Goal: Task Accomplishment & Management: Manage account settings

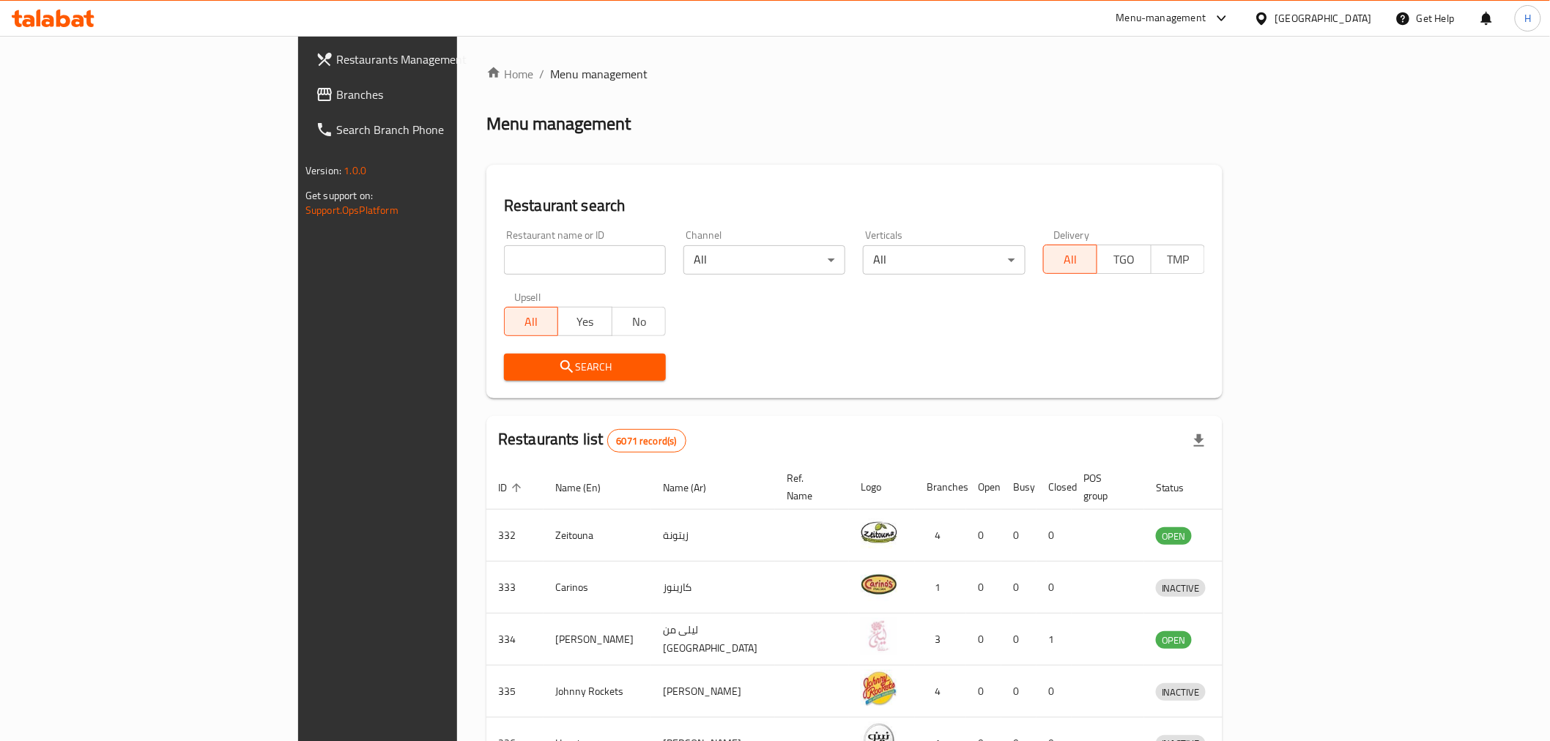
click at [504, 269] on input "search" at bounding box center [585, 259] width 162 height 29
type input "crumbles"
click button "Search" at bounding box center [585, 367] width 162 height 27
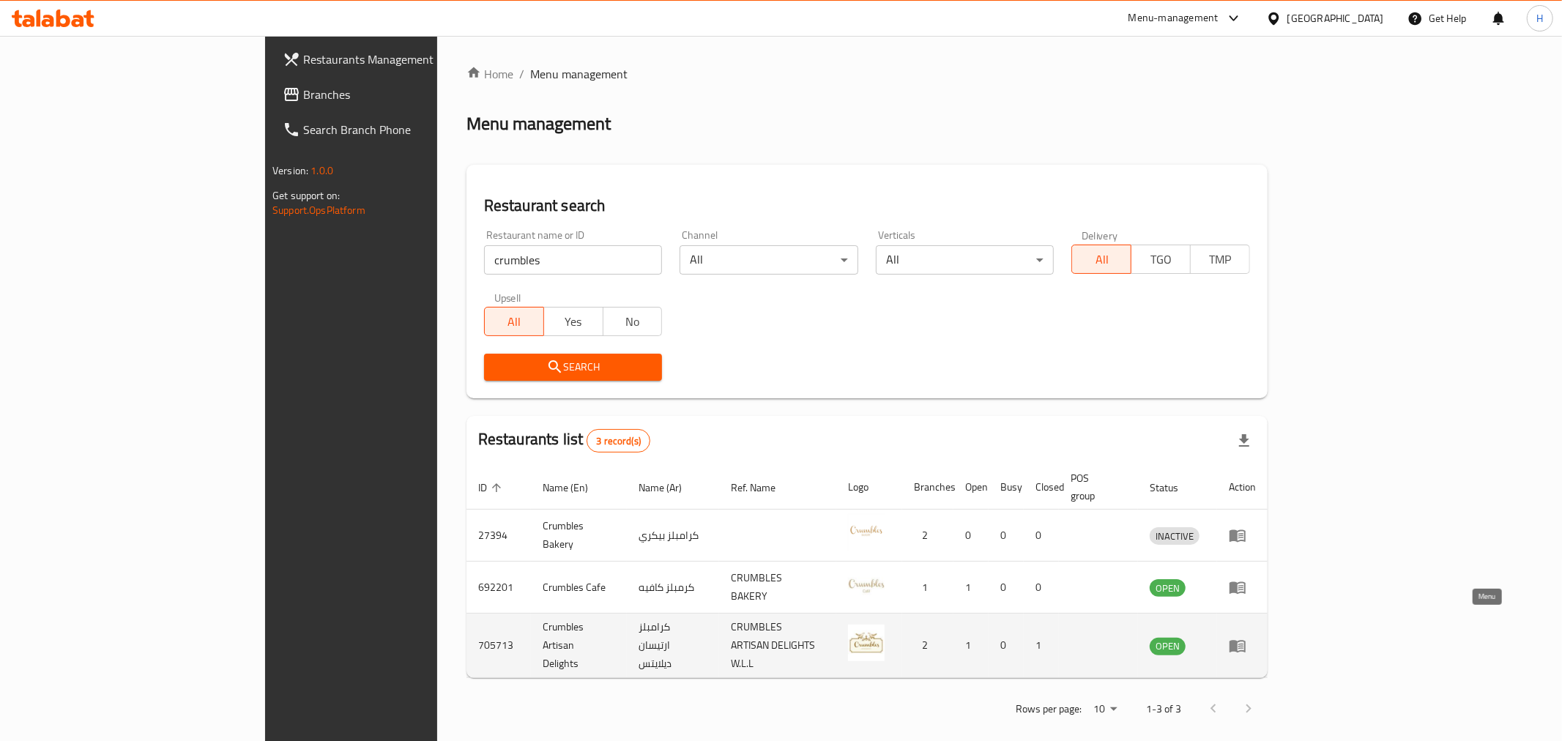
click at [1246, 640] on icon "enhanced table" at bounding box center [1238, 646] width 16 height 12
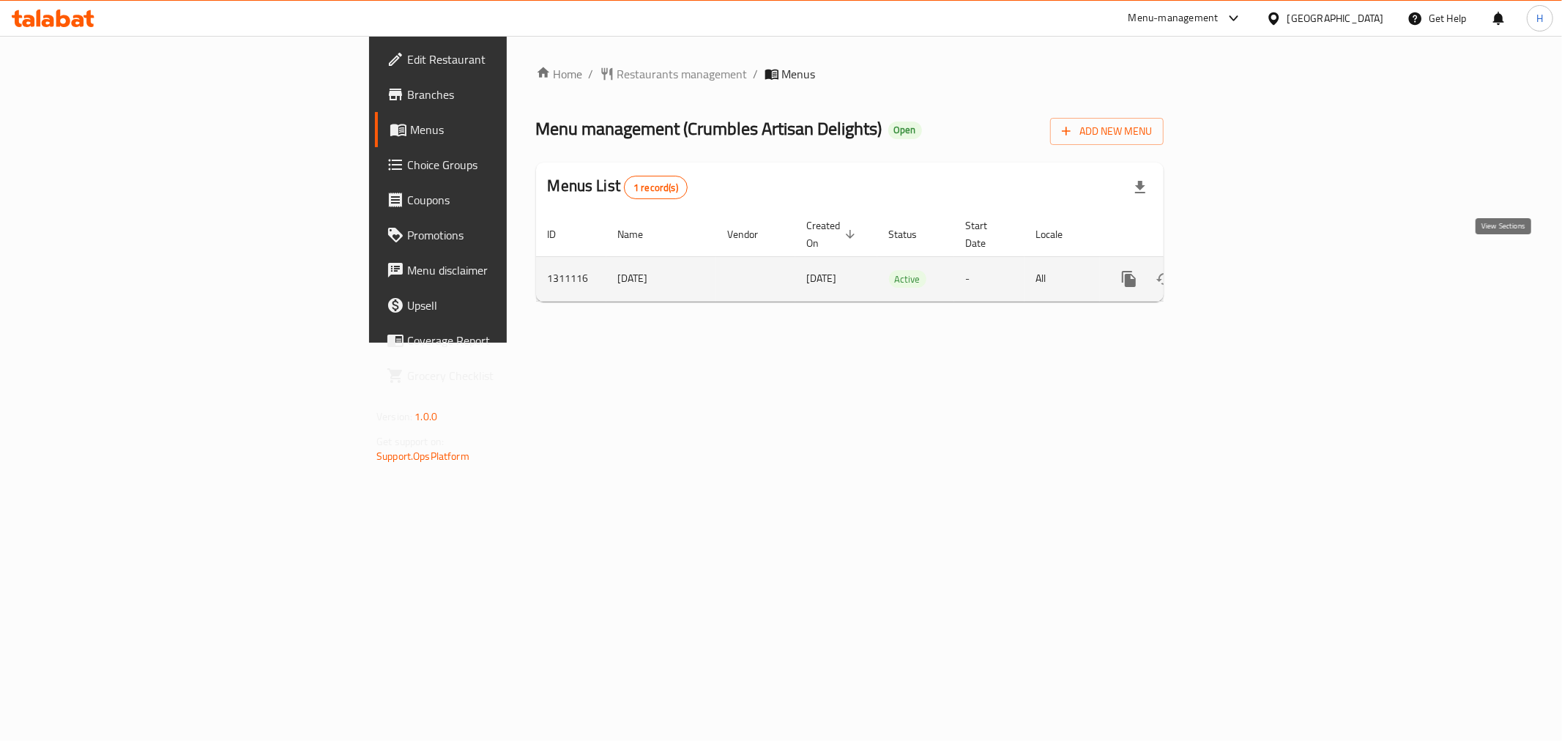
click at [1252, 274] on link "enhanced table" at bounding box center [1234, 278] width 35 height 35
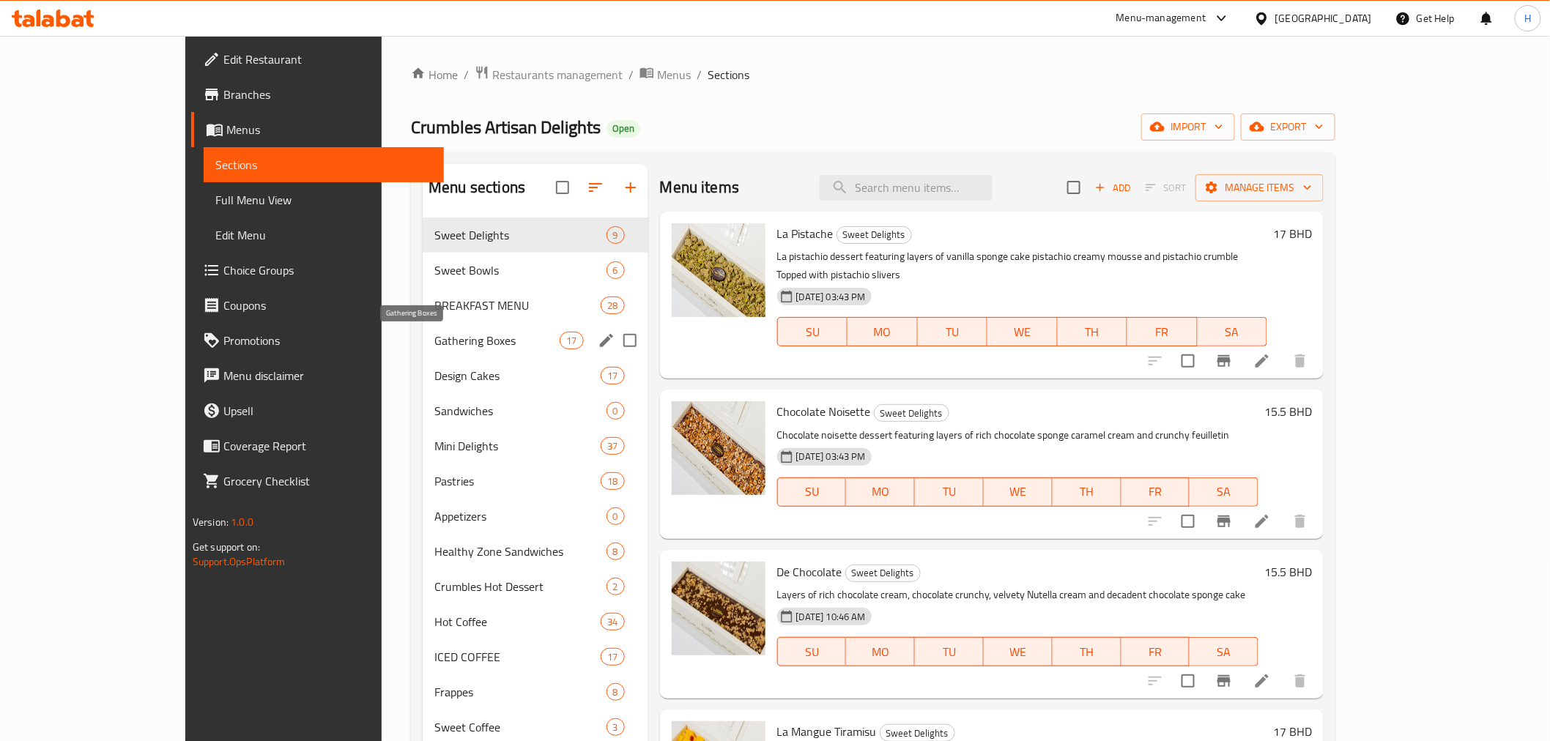
click at [434, 347] on span "Gathering Boxes" at bounding box center [496, 341] width 125 height 18
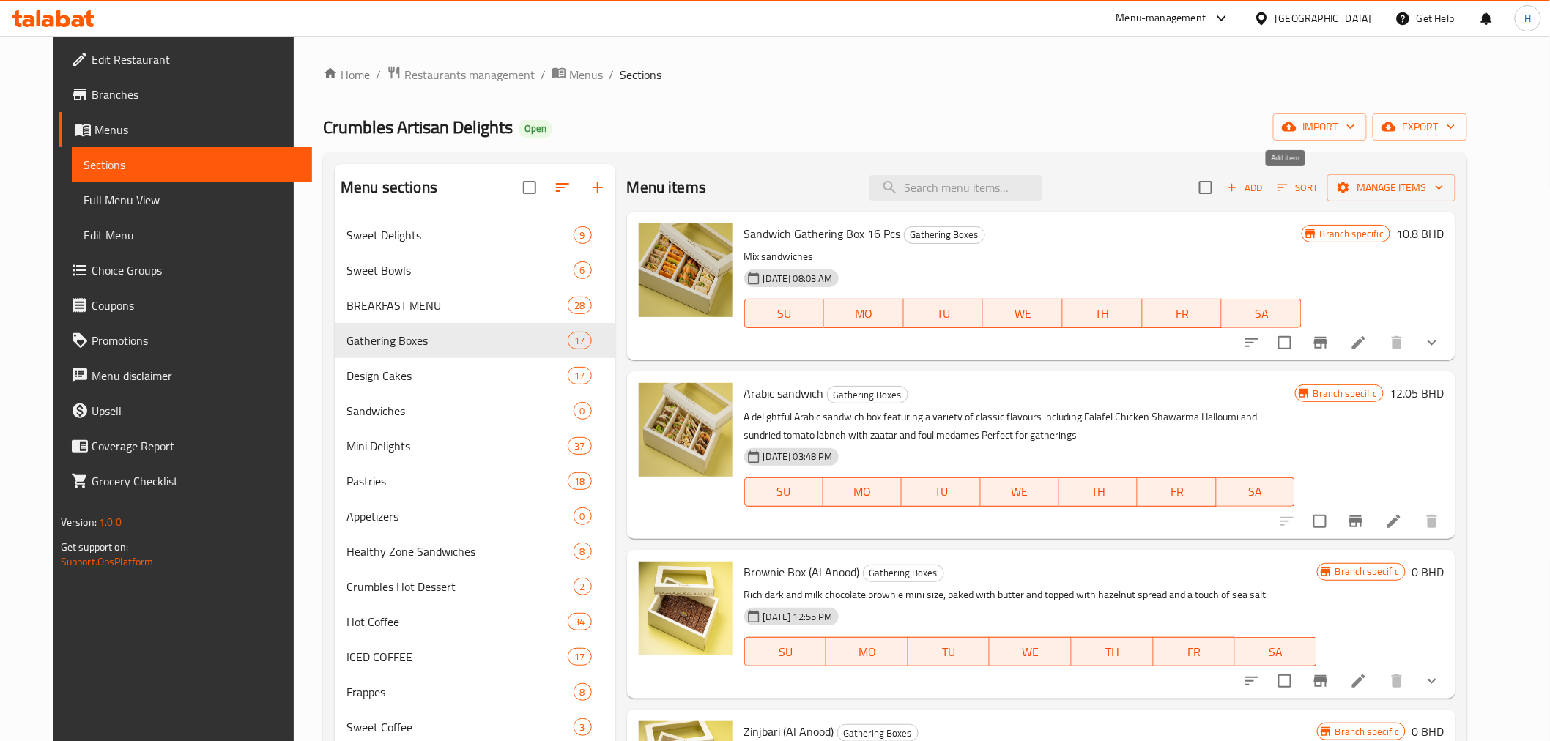
click at [1238, 187] on icon "button" at bounding box center [1231, 187] width 13 height 13
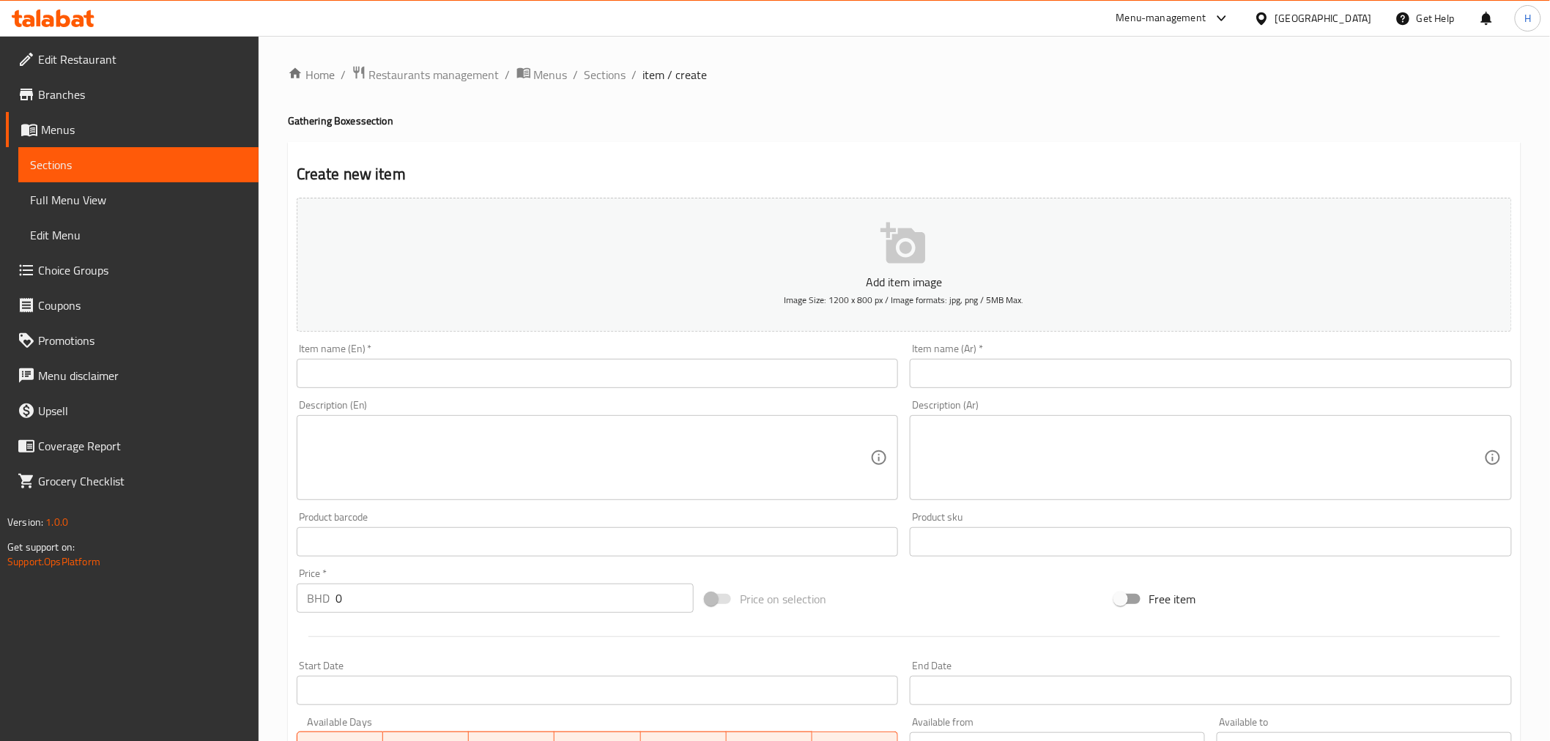
click at [330, 376] on input "text" at bounding box center [598, 373] width 602 height 29
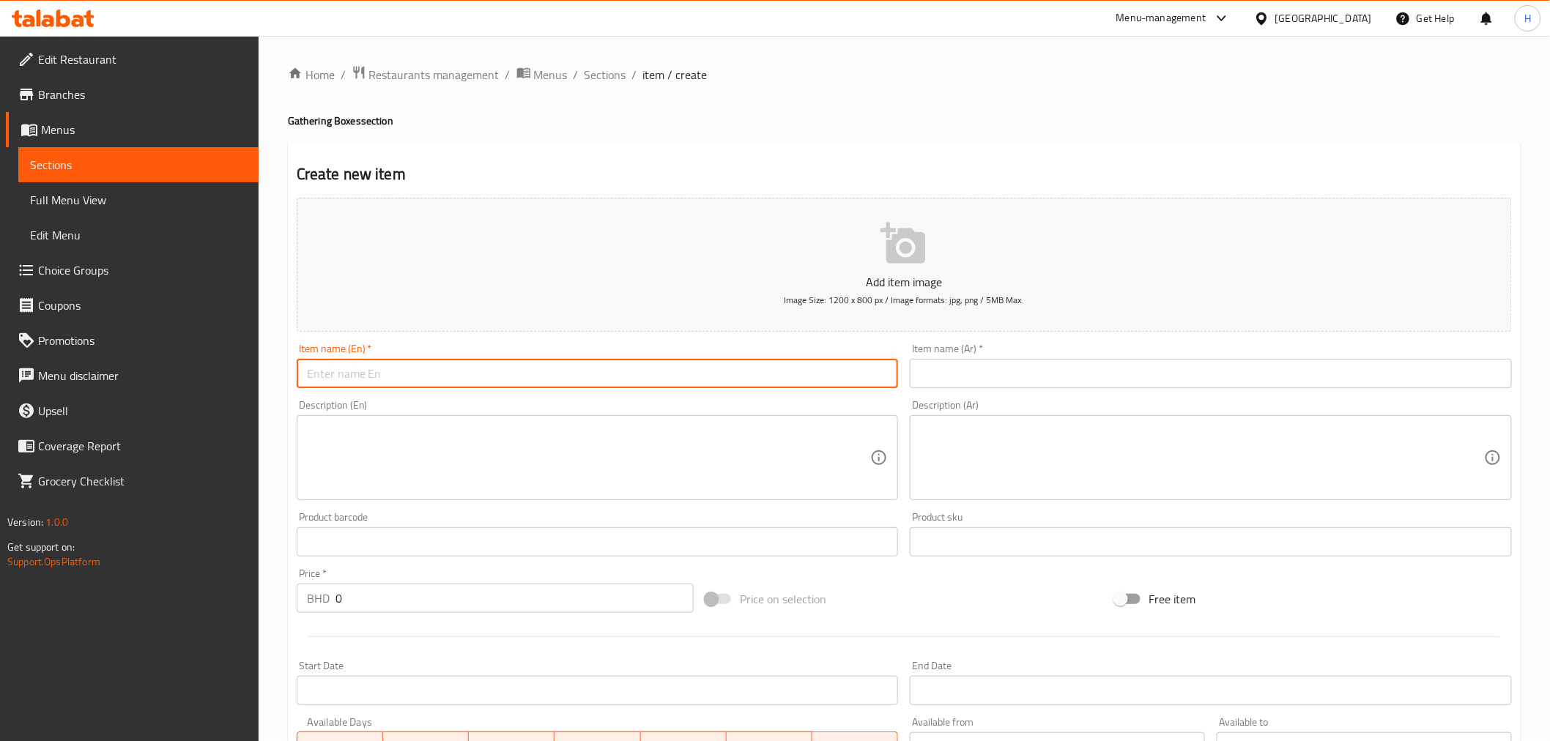
paste input "Vine leaves 2 Dozen"
click at [368, 376] on input "Vine leaves 2 Dozen" at bounding box center [598, 373] width 602 height 29
type input "Vine leaves 2 Dozen"
click at [997, 381] on input "text" at bounding box center [1211, 373] width 602 height 29
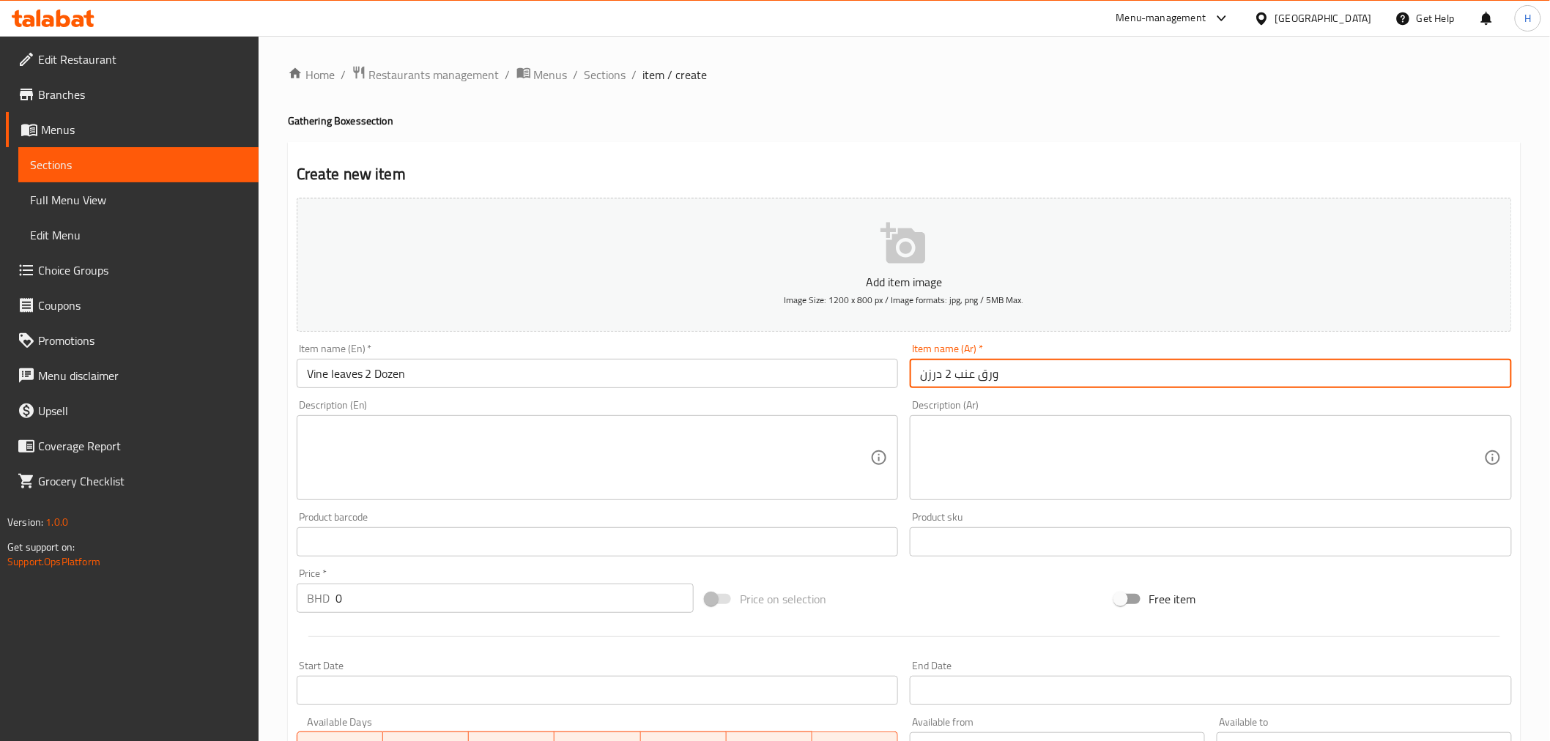
type input "ورق عنب 2 درزن"
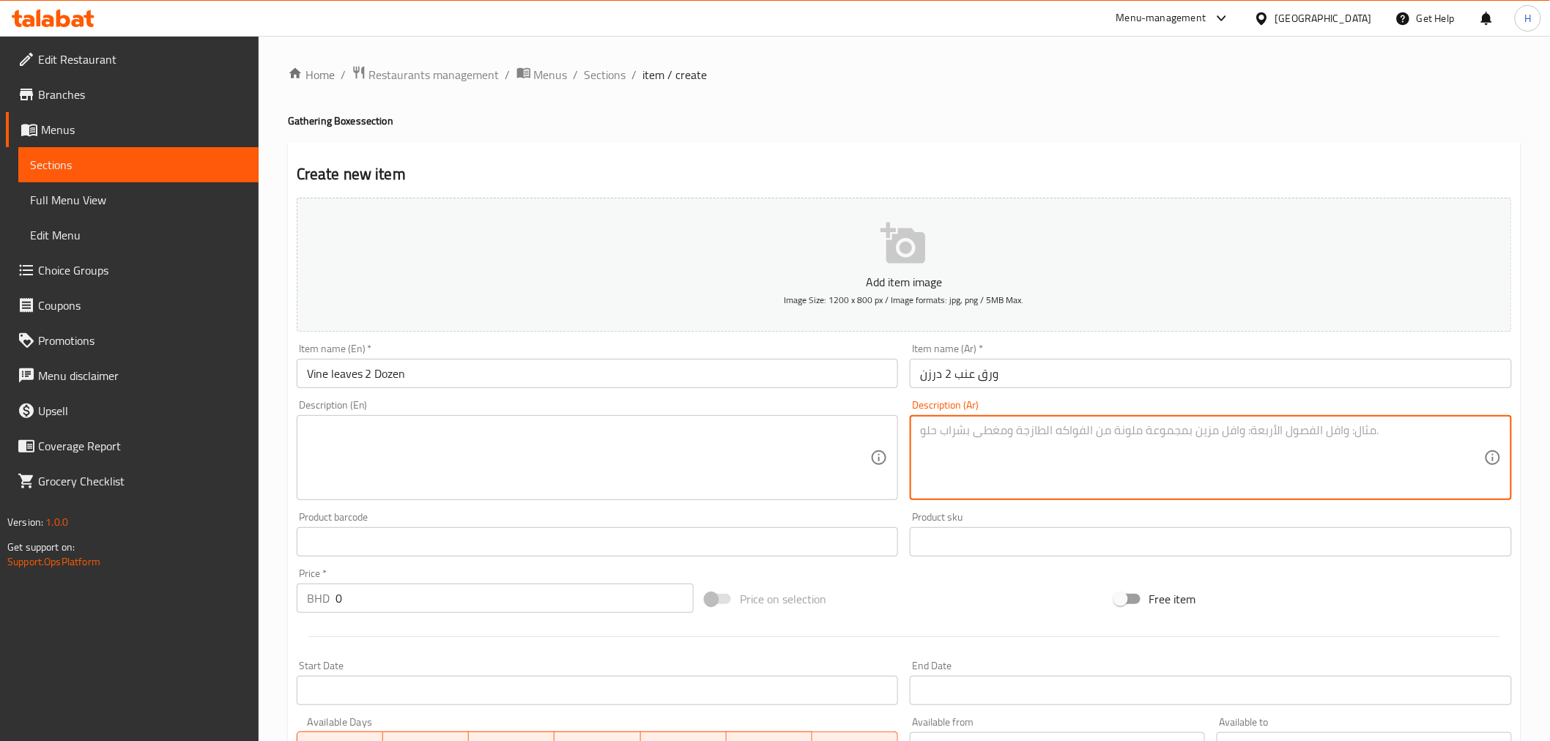
click at [972, 442] on textarea at bounding box center [1202, 458] width 564 height 70
type textarea "و"
type textarea "ورق عنب"
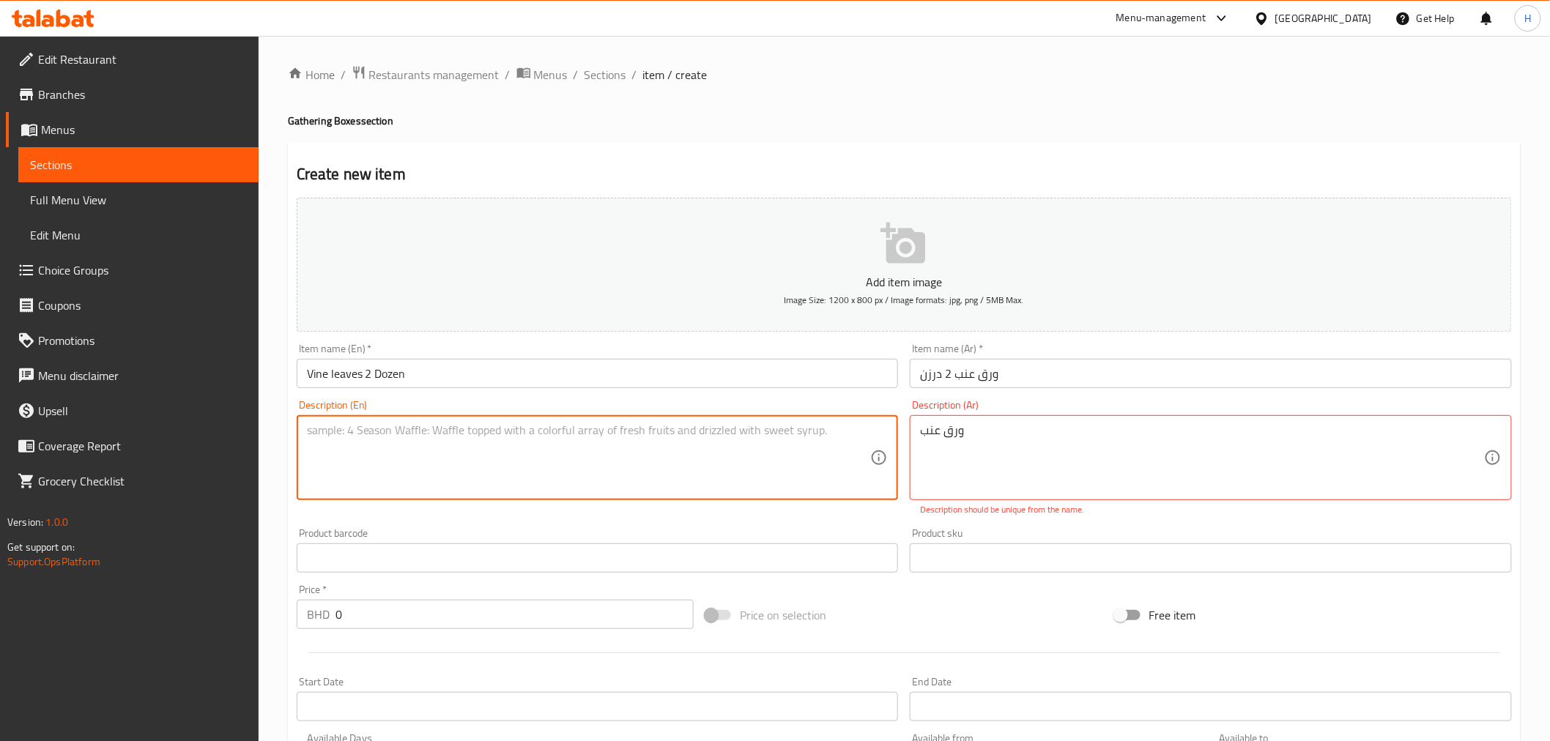
click at [696, 447] on textarea at bounding box center [589, 458] width 564 height 70
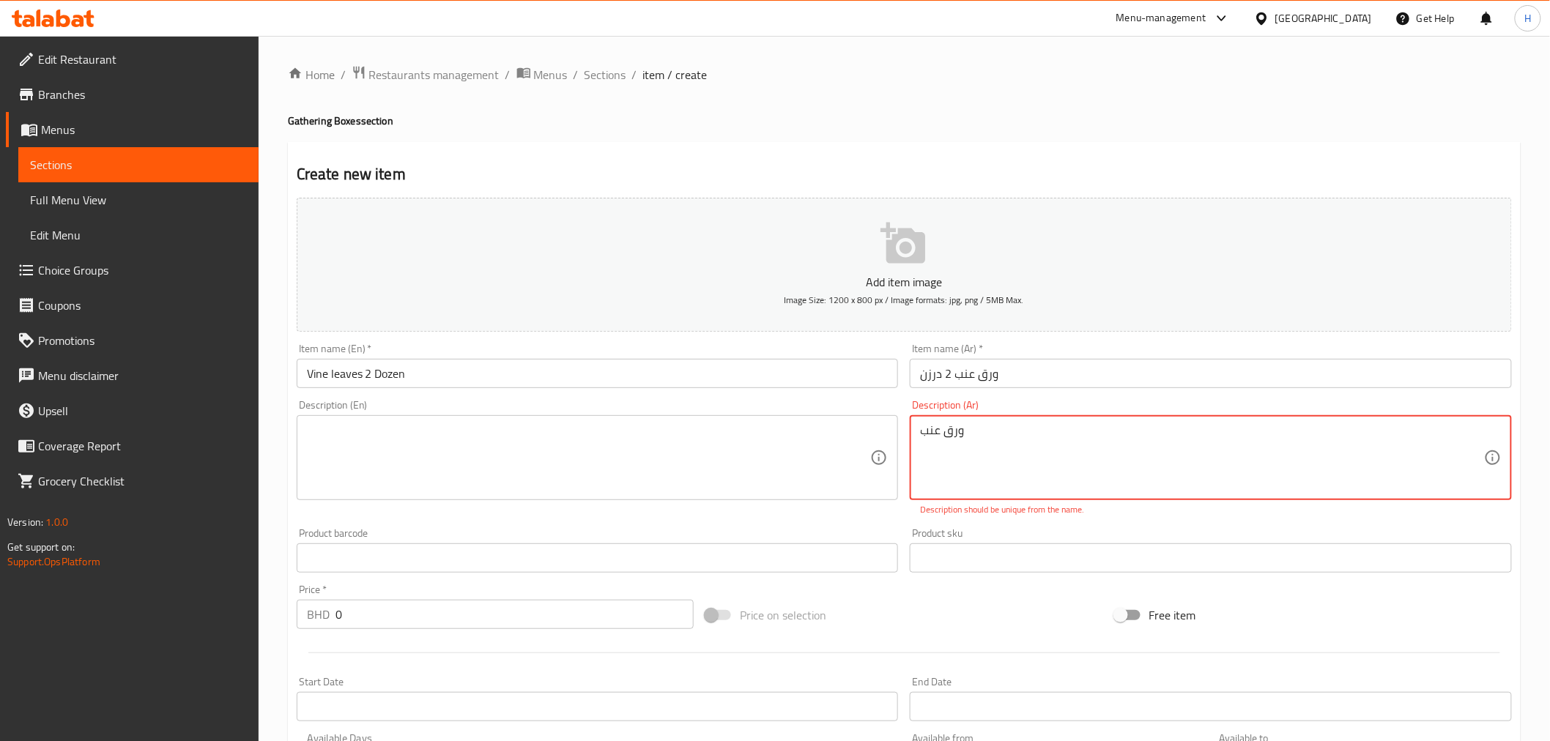
click at [894, 428] on div "Description (En)" at bounding box center [598, 457] width 602 height 85
click at [921, 432] on textarea "ورق عنب" at bounding box center [1202, 458] width 564 height 70
paste textarea "ورق عنب"
type textarea "ورق عنب لذيذ"
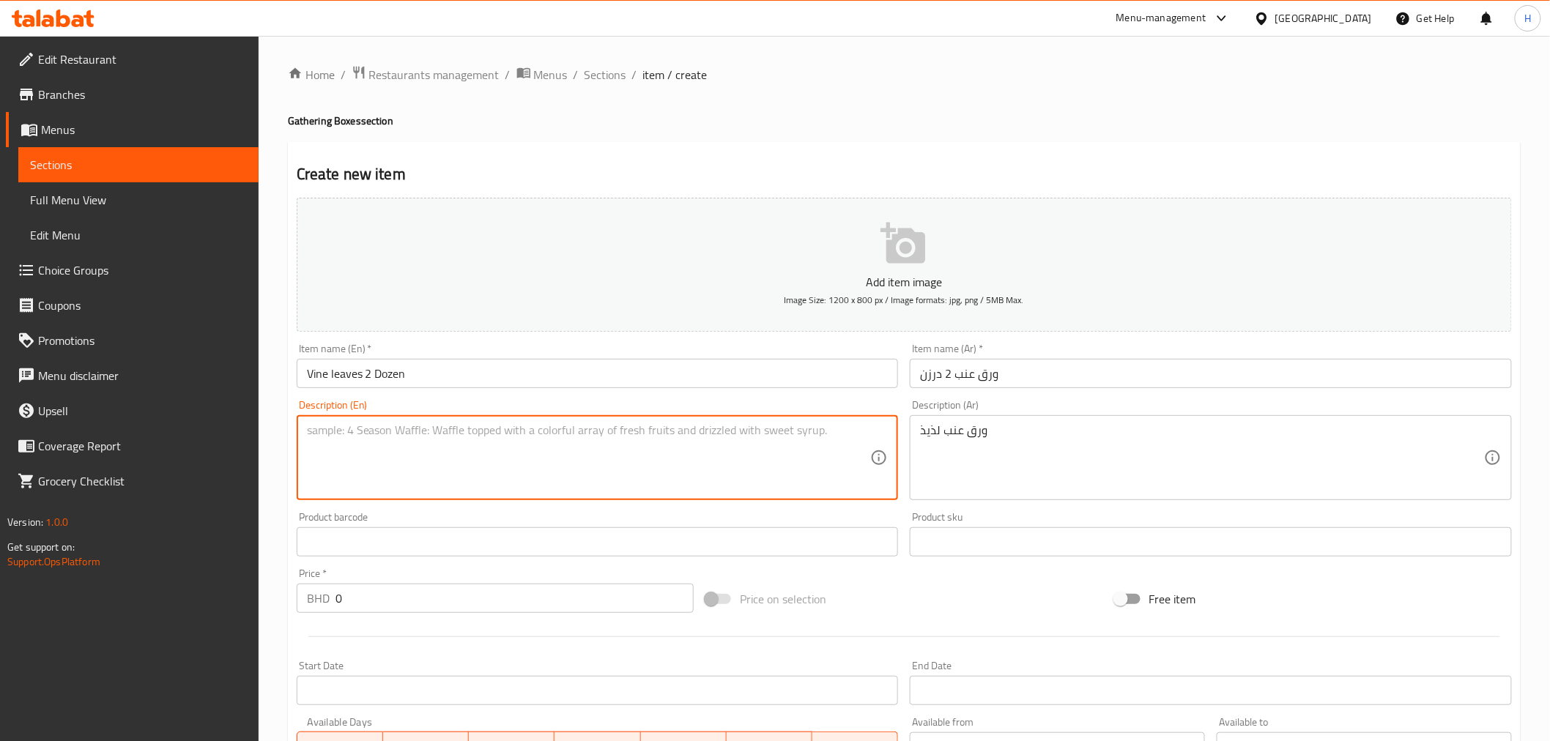
click at [665, 445] on textarea at bounding box center [589, 458] width 564 height 70
click at [308, 381] on input "Vine leaves 2 Dozen" at bounding box center [598, 373] width 602 height 29
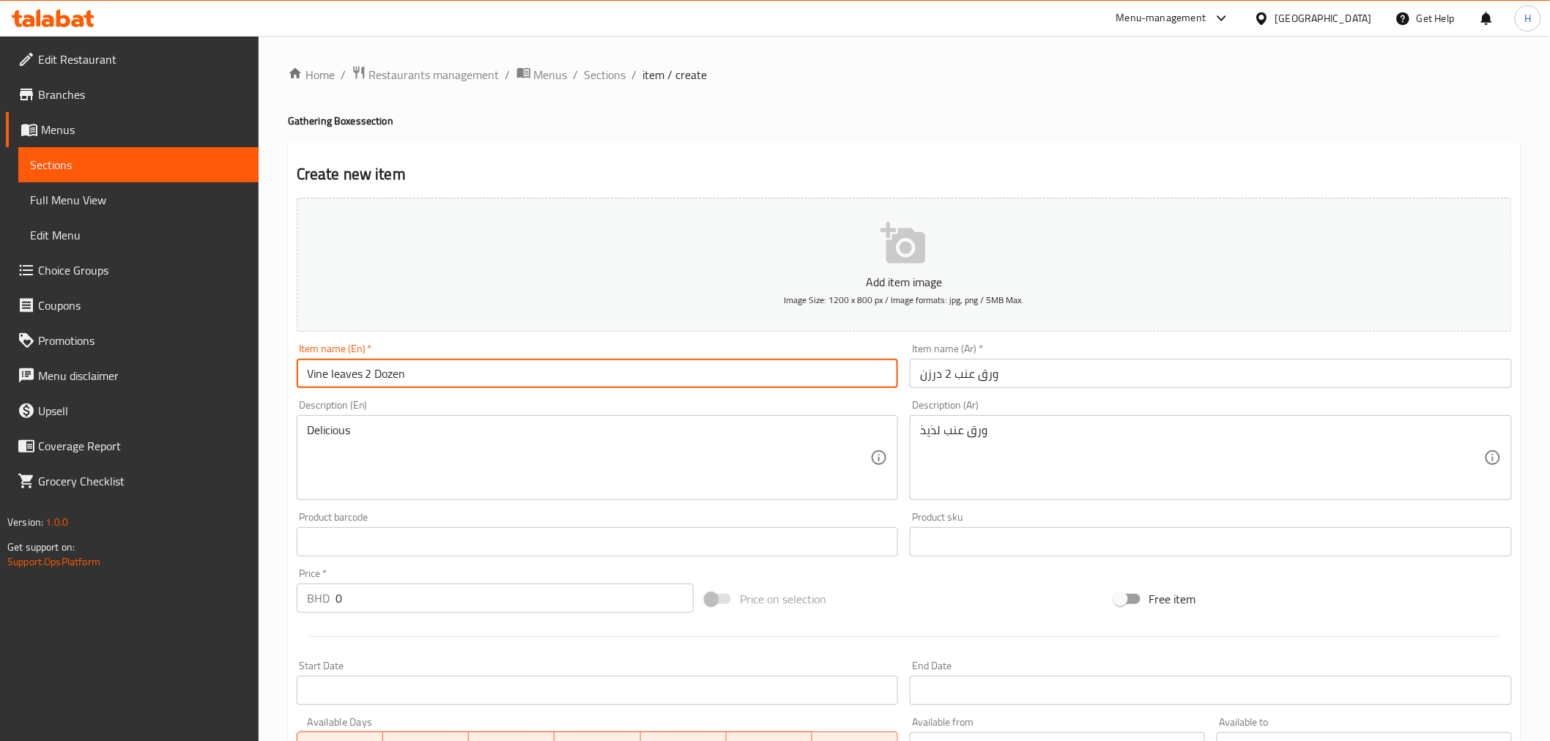
drag, startPoint x: 308, startPoint y: 381, endPoint x: 331, endPoint y: 382, distance: 23.4
click at [331, 382] on input "Vine leaves 2 Dozen" at bounding box center [598, 373] width 602 height 29
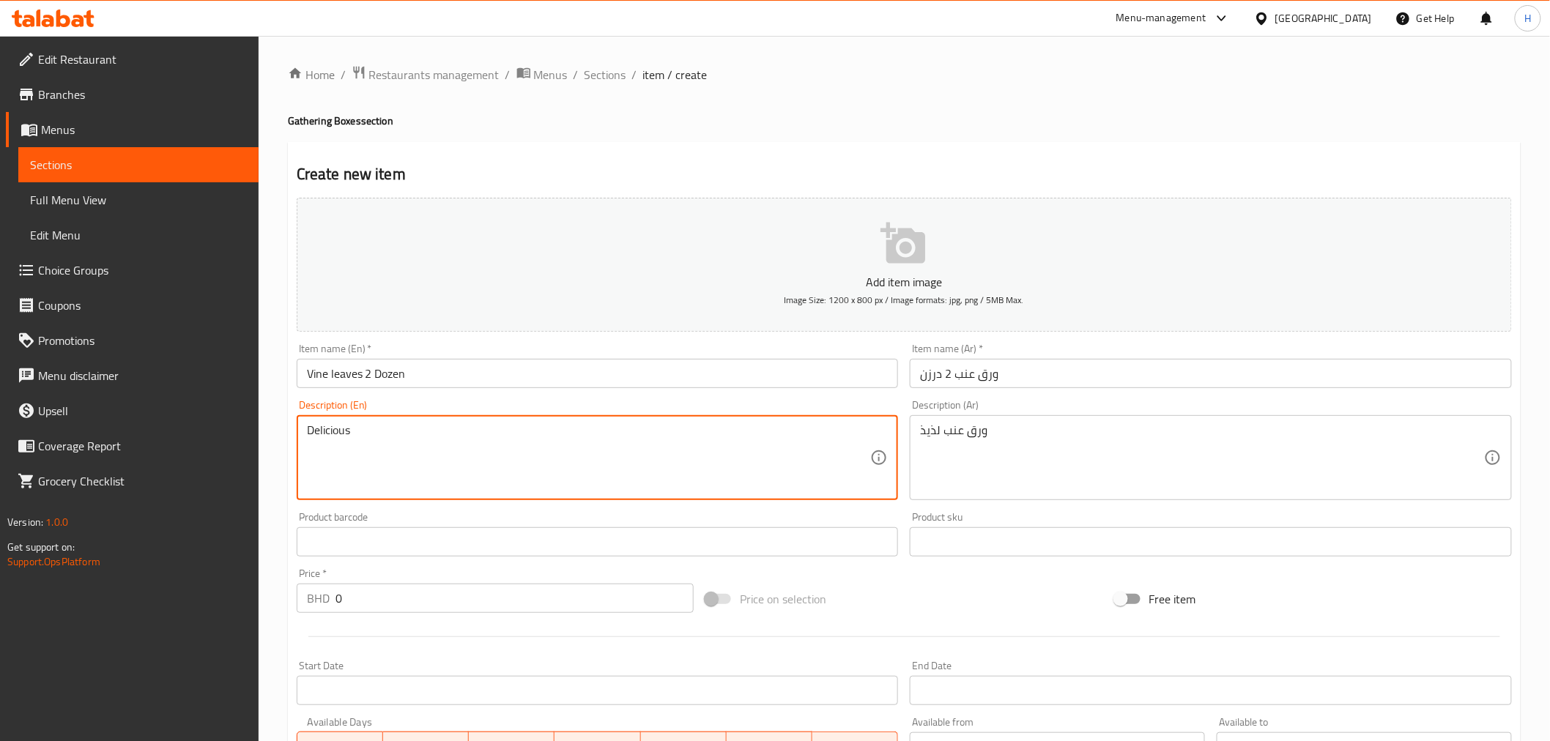
paste textarea "Vine leaves"
type textarea "Delicious Vine leaves"
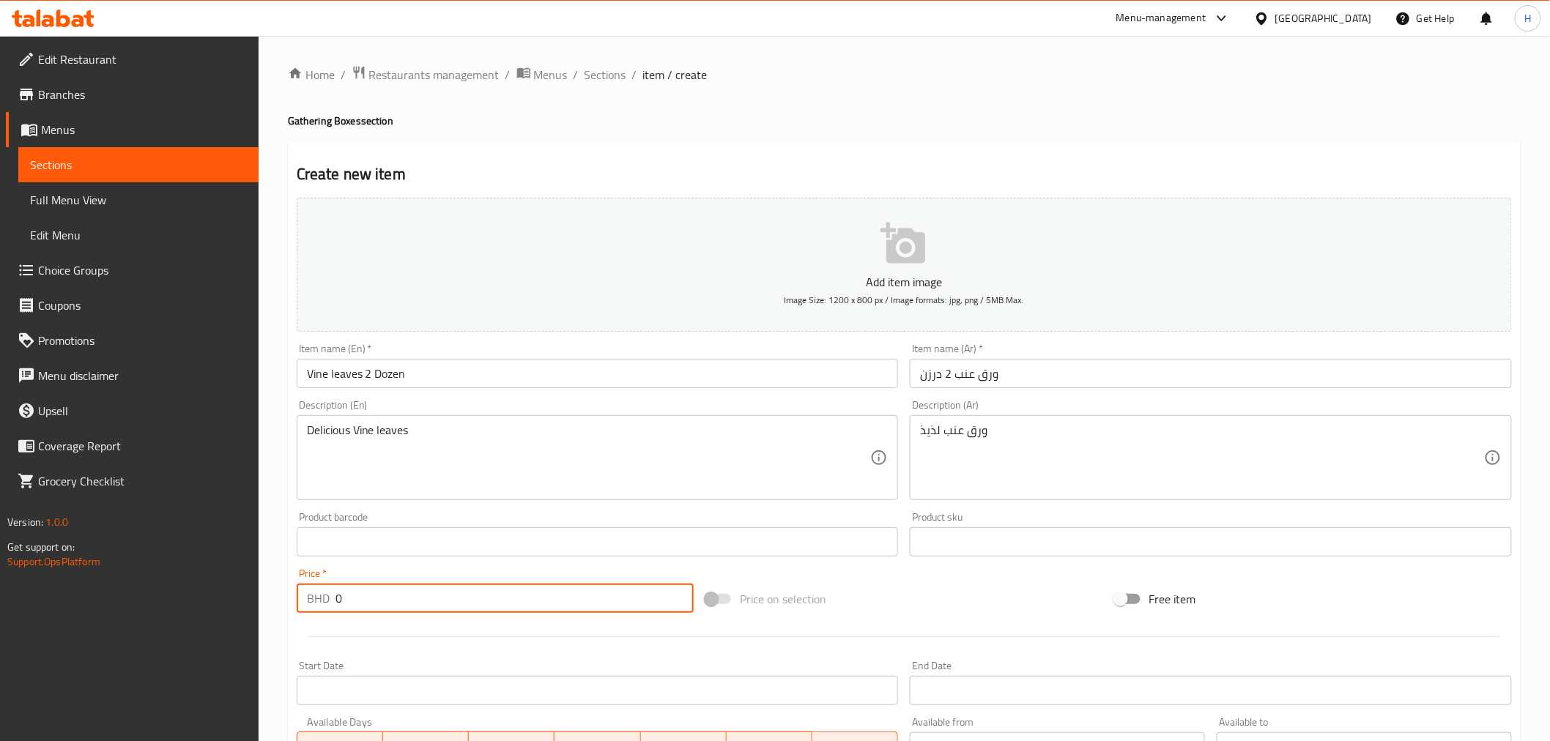
drag, startPoint x: 359, startPoint y: 593, endPoint x: 279, endPoint y: 601, distance: 80.2
click at [279, 601] on div "Home / Restaurants management / Menus / Sections / item / create Gathering Boxe…" at bounding box center [904, 535] width 1291 height 999
type input "7"
click at [277, 576] on div "Home / Restaurants management / Menus / Sections / item / create Gathering Boxe…" at bounding box center [904, 535] width 1291 height 999
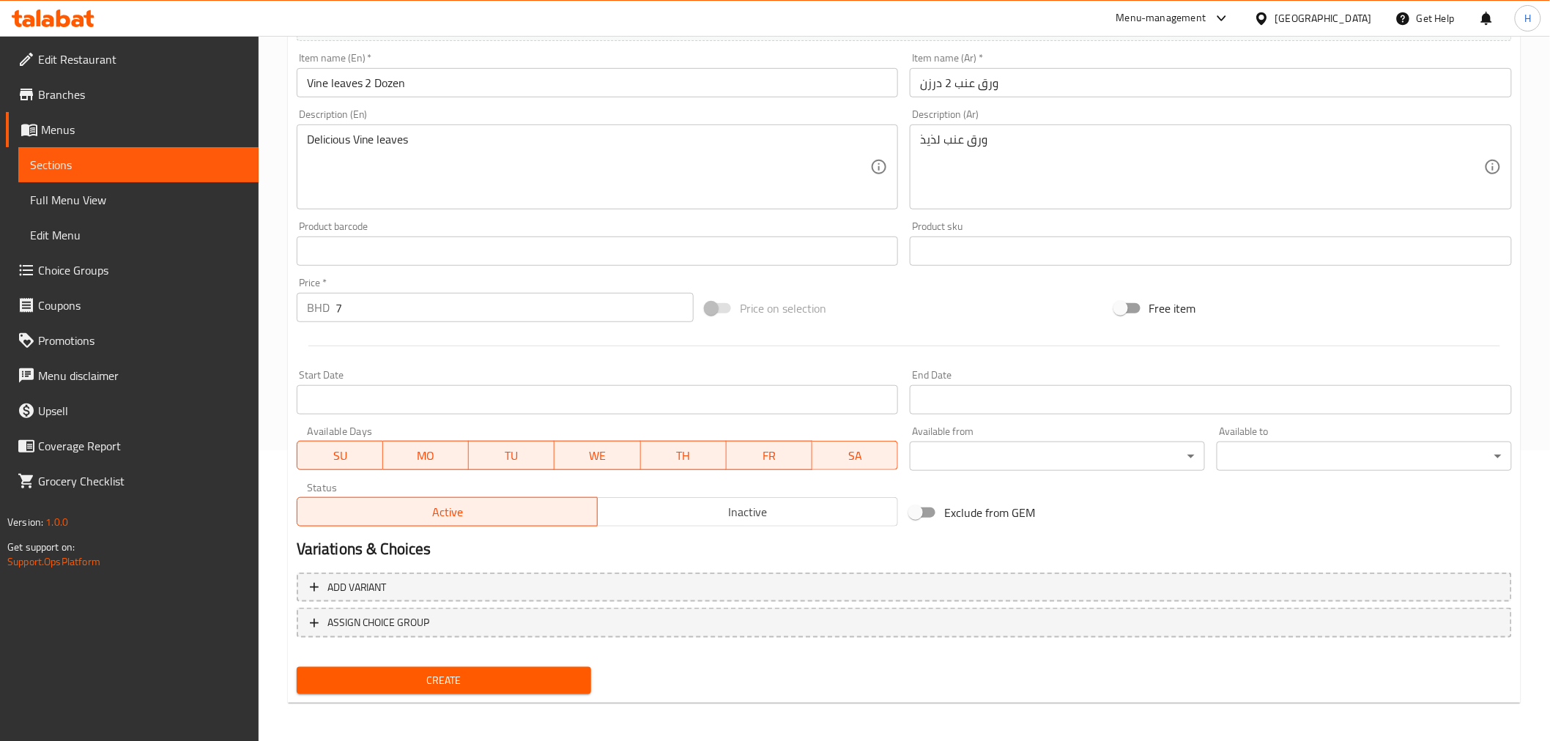
click at [391, 685] on span "Create" at bounding box center [444, 681] width 272 height 18
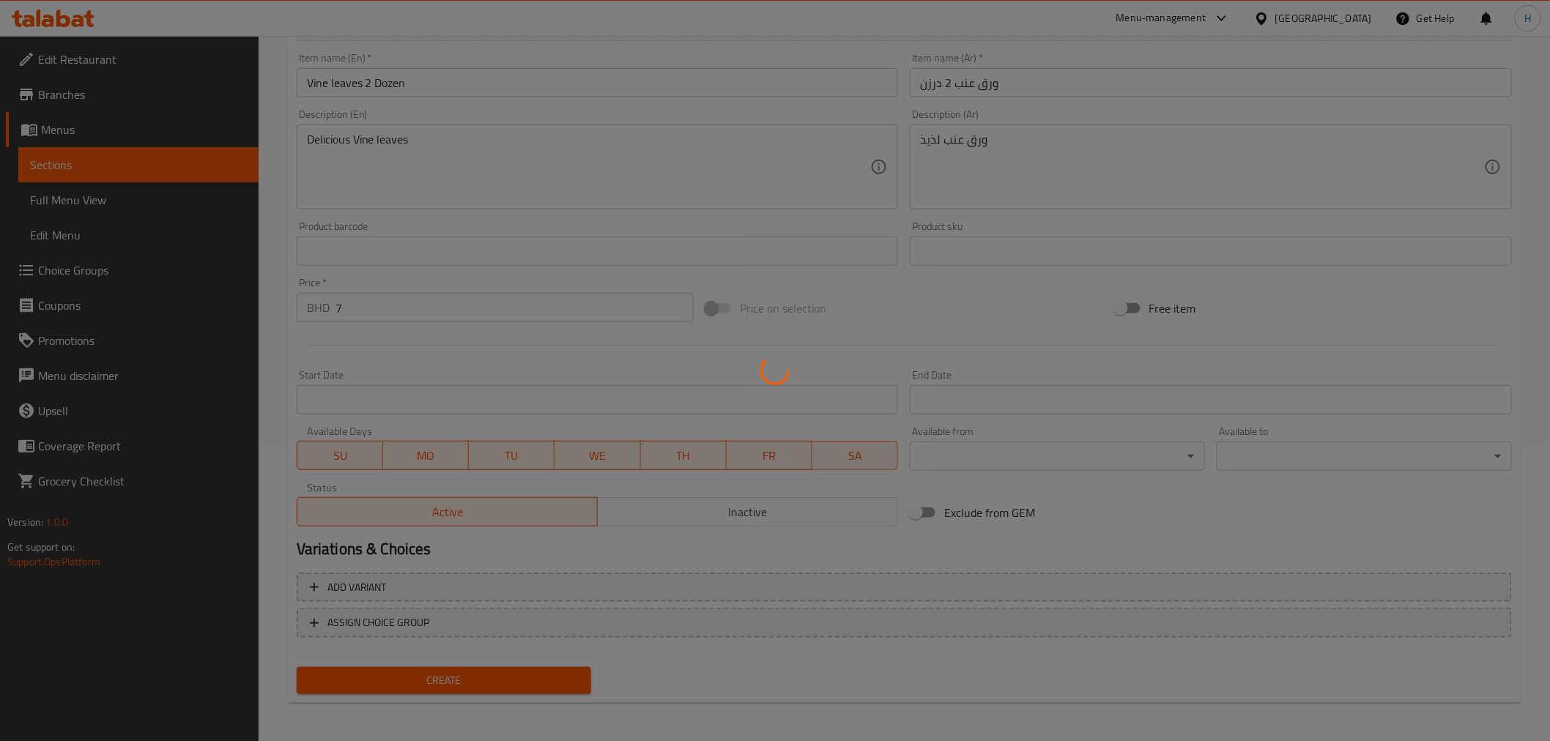
type input "0"
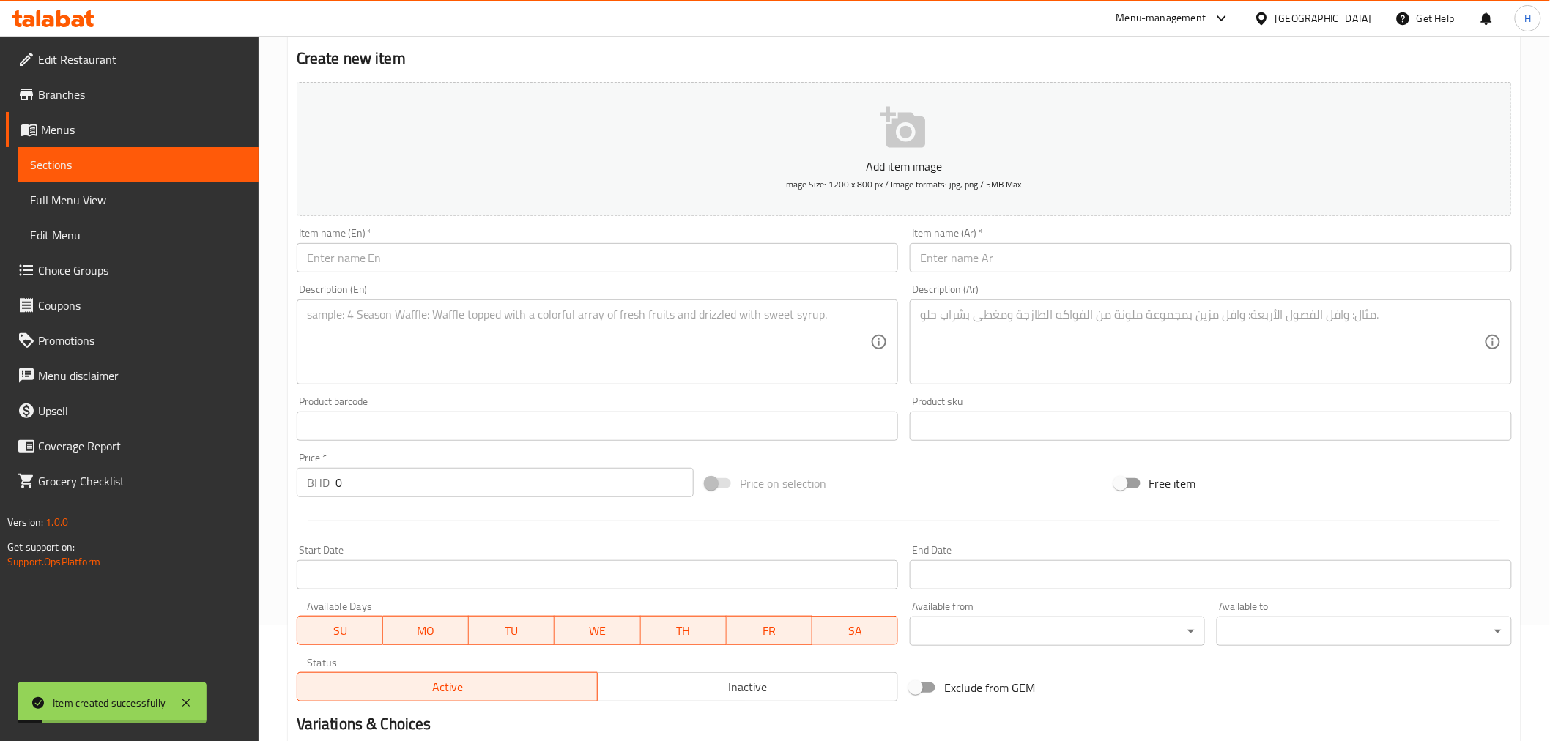
scroll to position [0, 0]
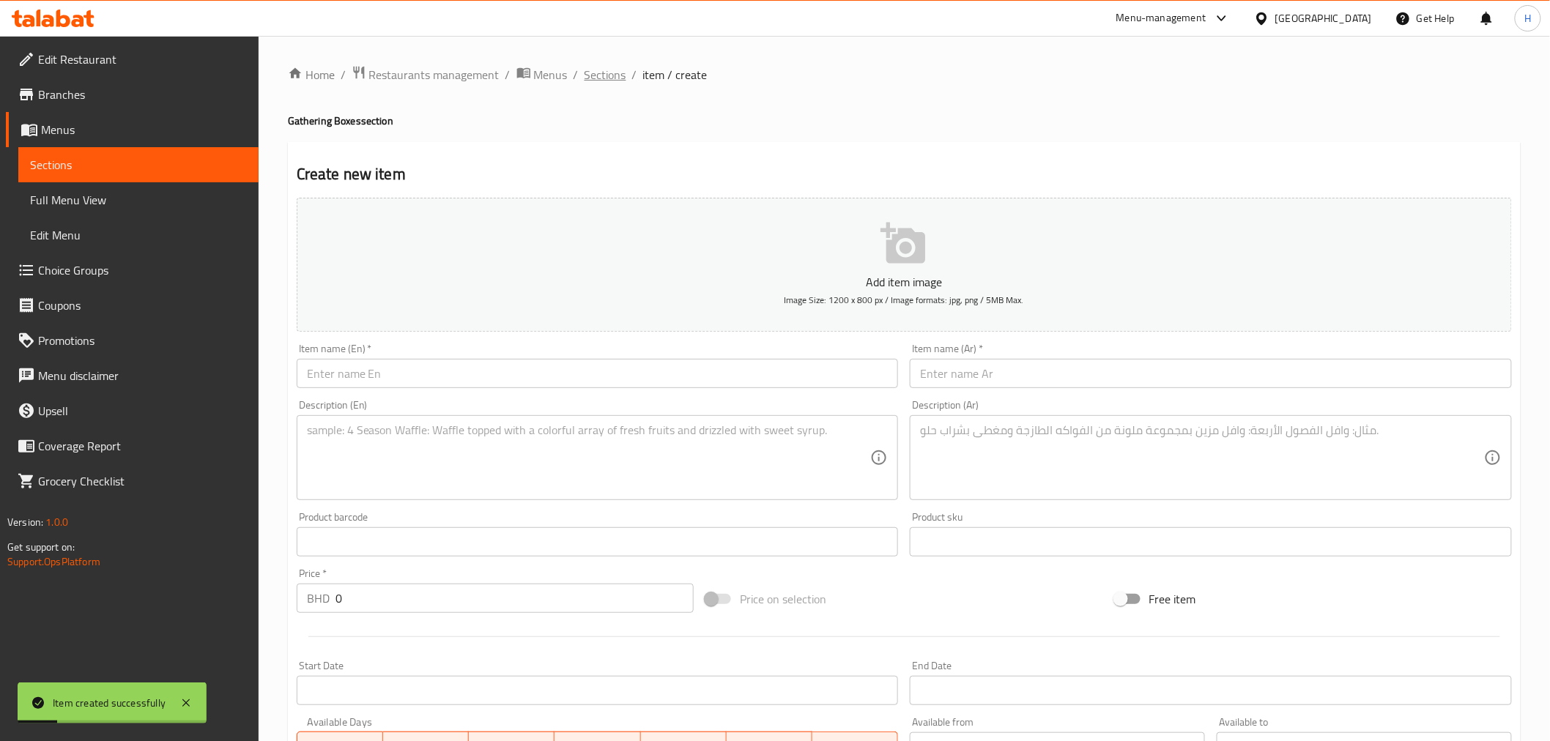
click at [599, 70] on span "Sections" at bounding box center [605, 75] width 42 height 18
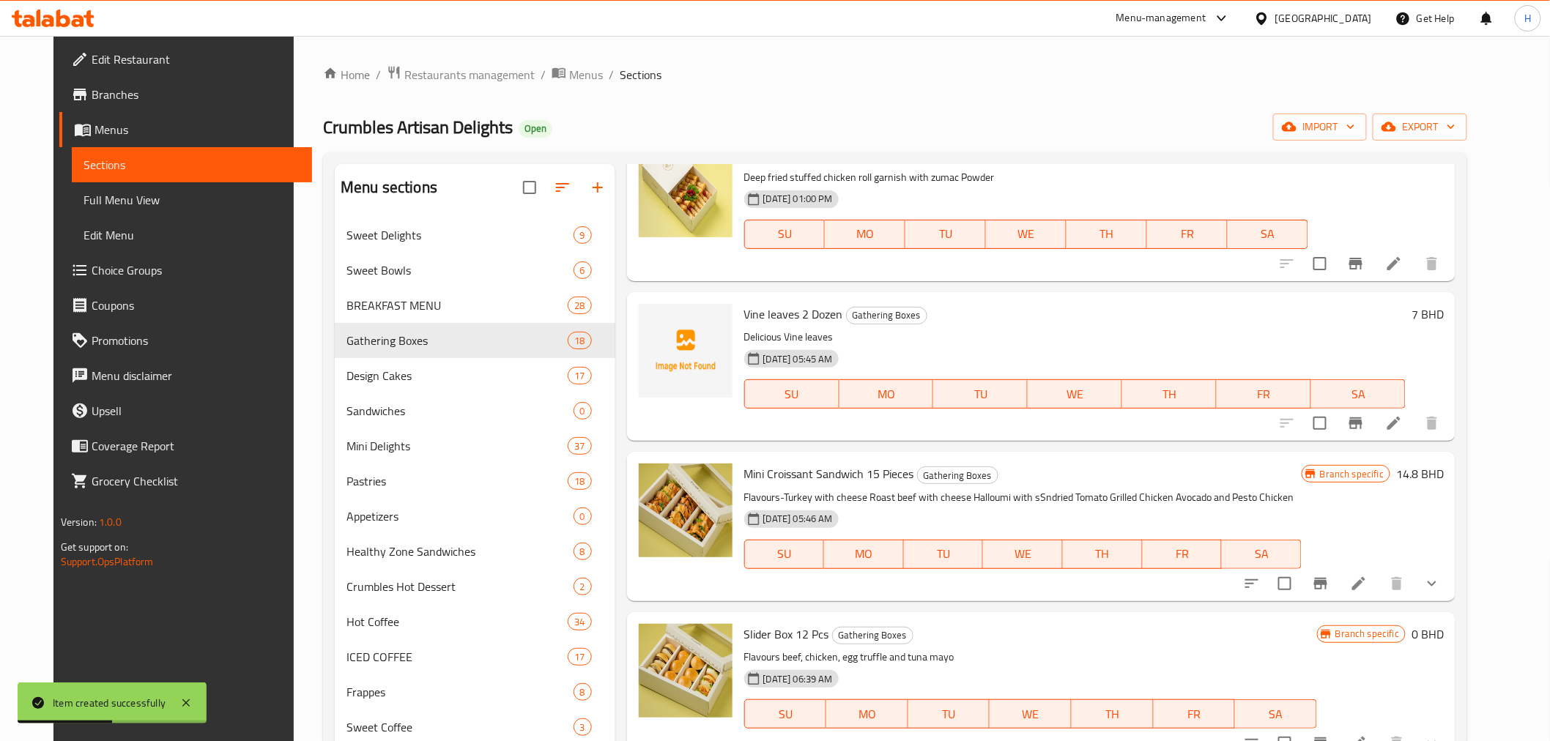
scroll to position [895, 0]
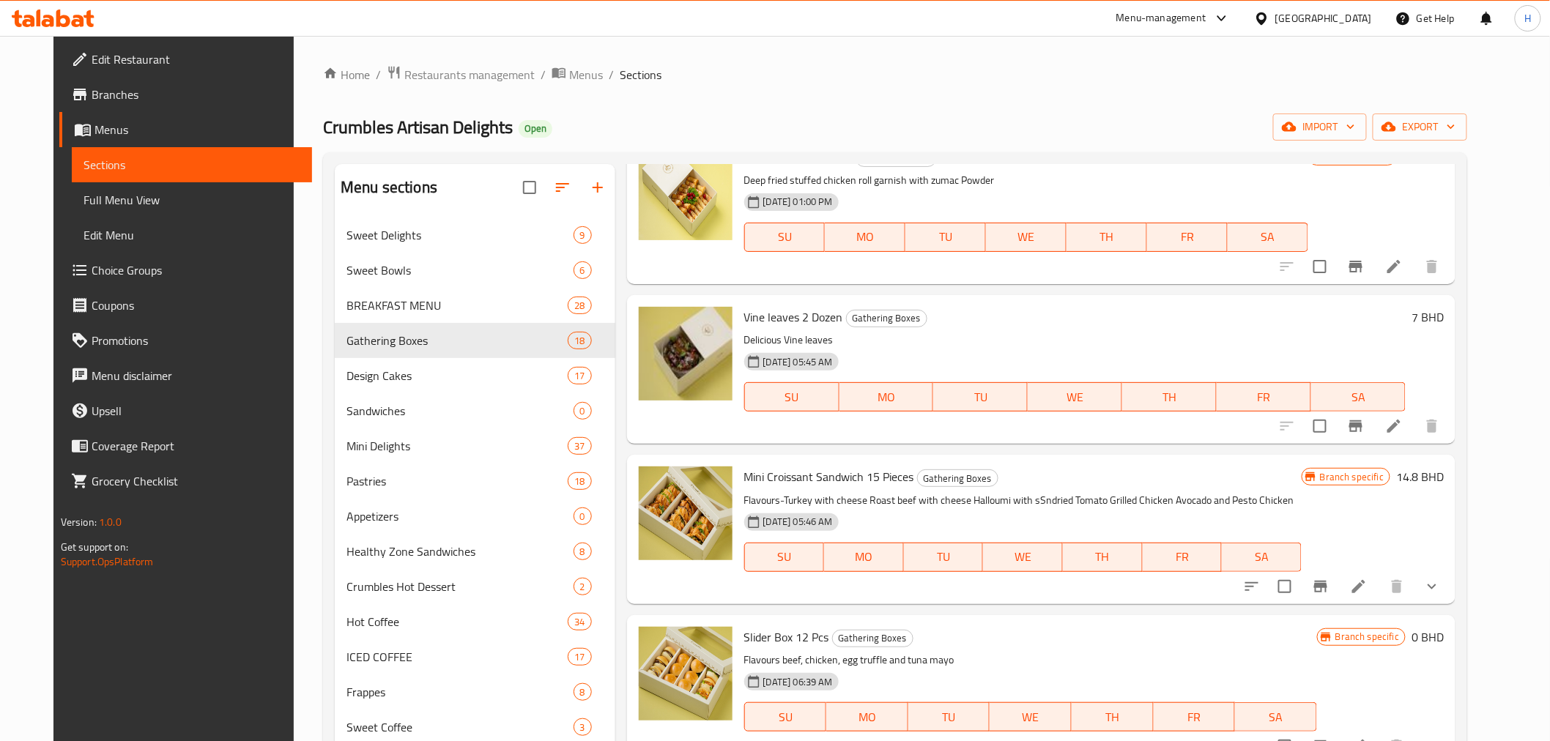
click at [1400, 428] on icon at bounding box center [1393, 426] width 13 height 13
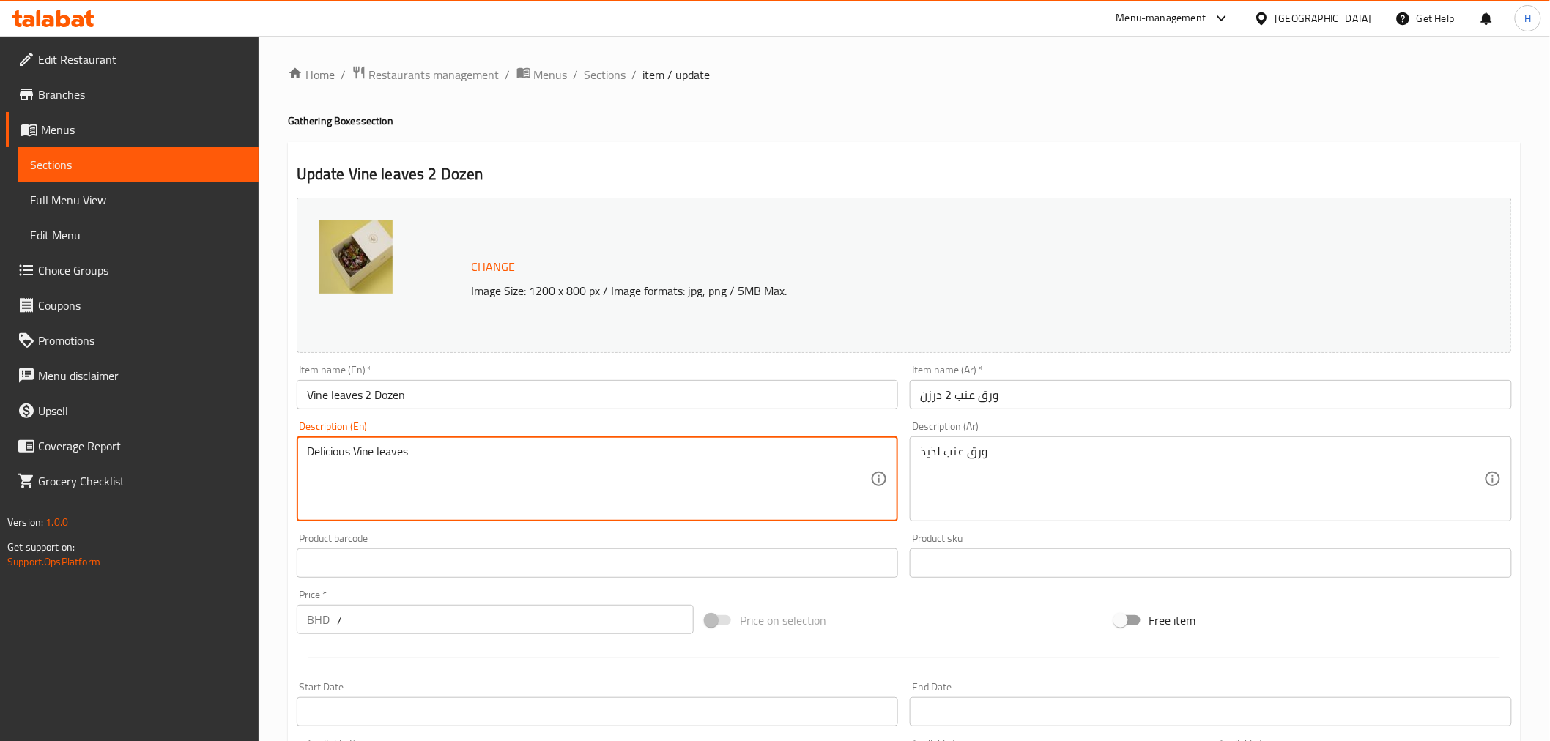
drag, startPoint x: 350, startPoint y: 455, endPoint x: 209, endPoint y: 445, distance: 140.9
click at [209, 445] on div "Edit Restaurant Branches Menus Sections Full Menu View Edit Menu Choice Groups …" at bounding box center [775, 546] width 1550 height 1020
click at [414, 450] on textarea "Stuffed Vine leaves" at bounding box center [589, 480] width 564 height 70
type textarea "Stuffed Vine leaves with olive oil"
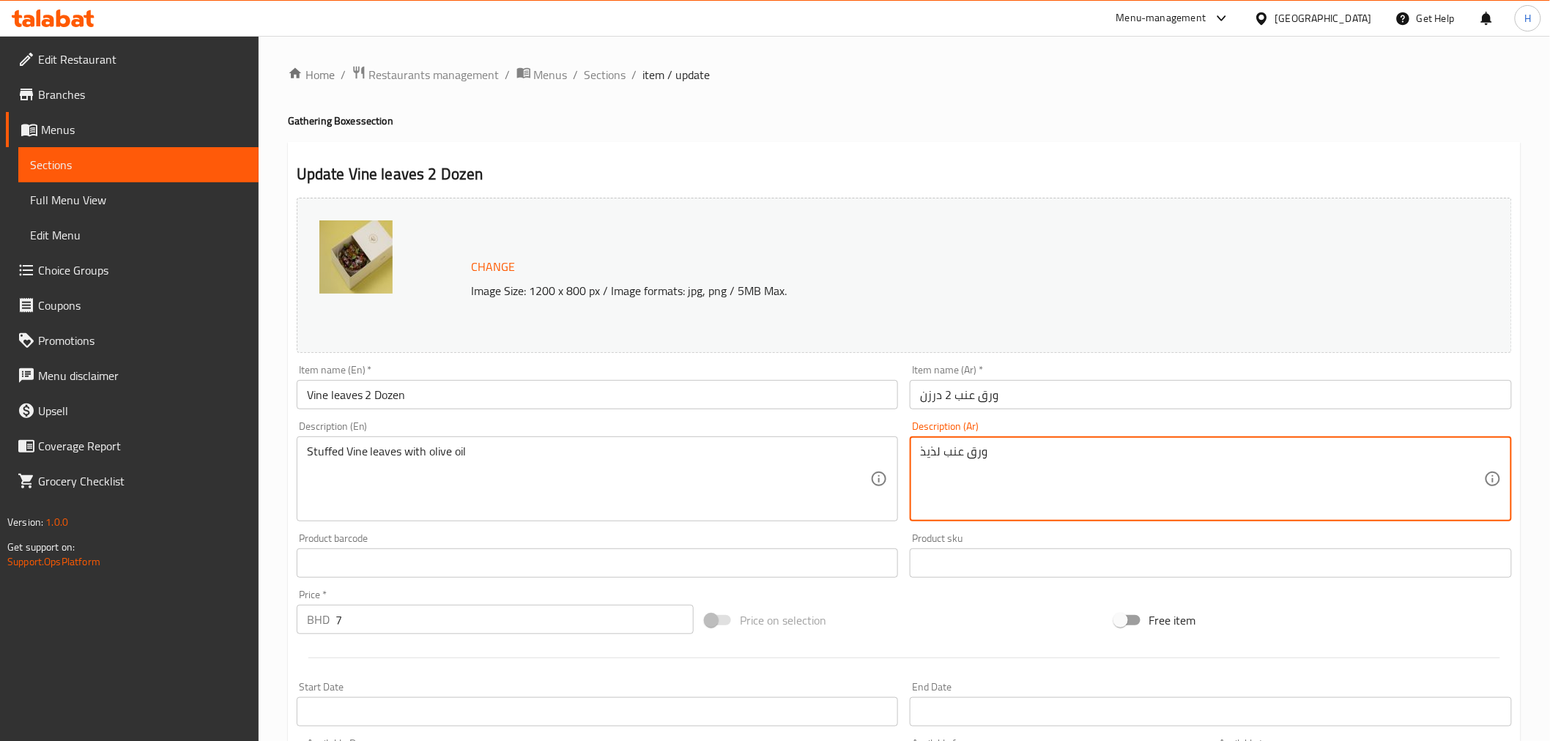
drag, startPoint x: 889, startPoint y: 442, endPoint x: 620, endPoint y: 414, distance: 270.9
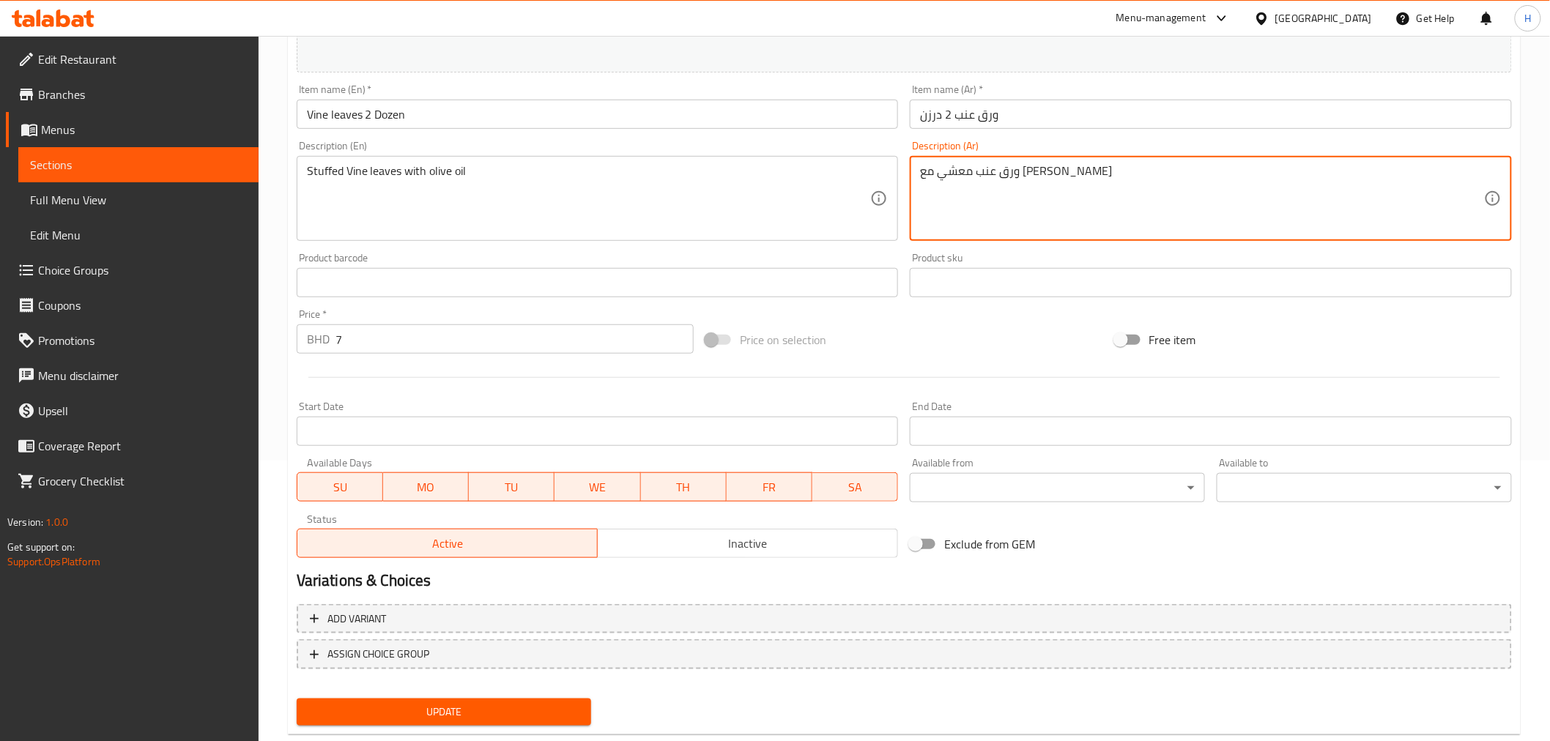
scroll to position [312, 0]
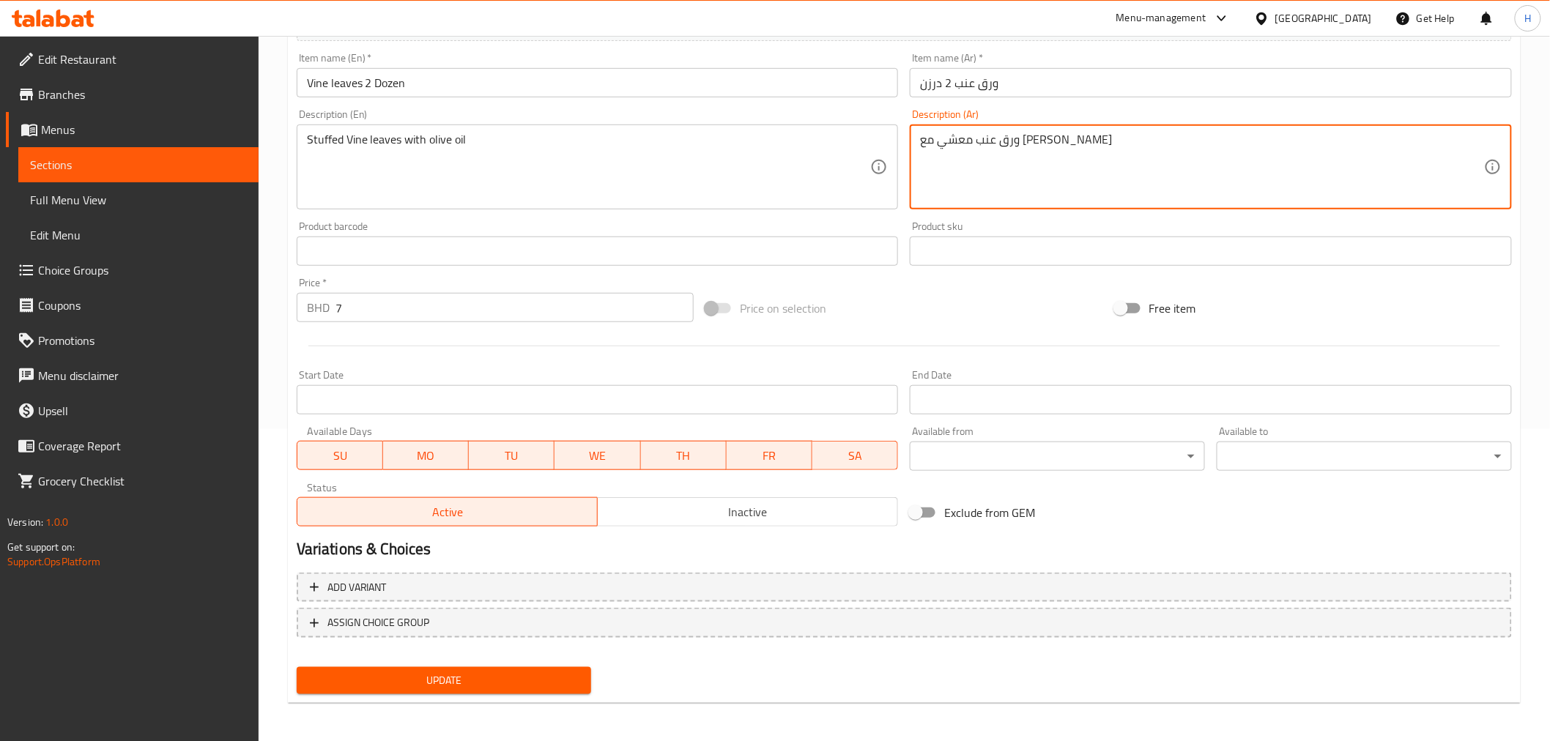
type textarea "ورق عنب معشي مع [PERSON_NAME]"
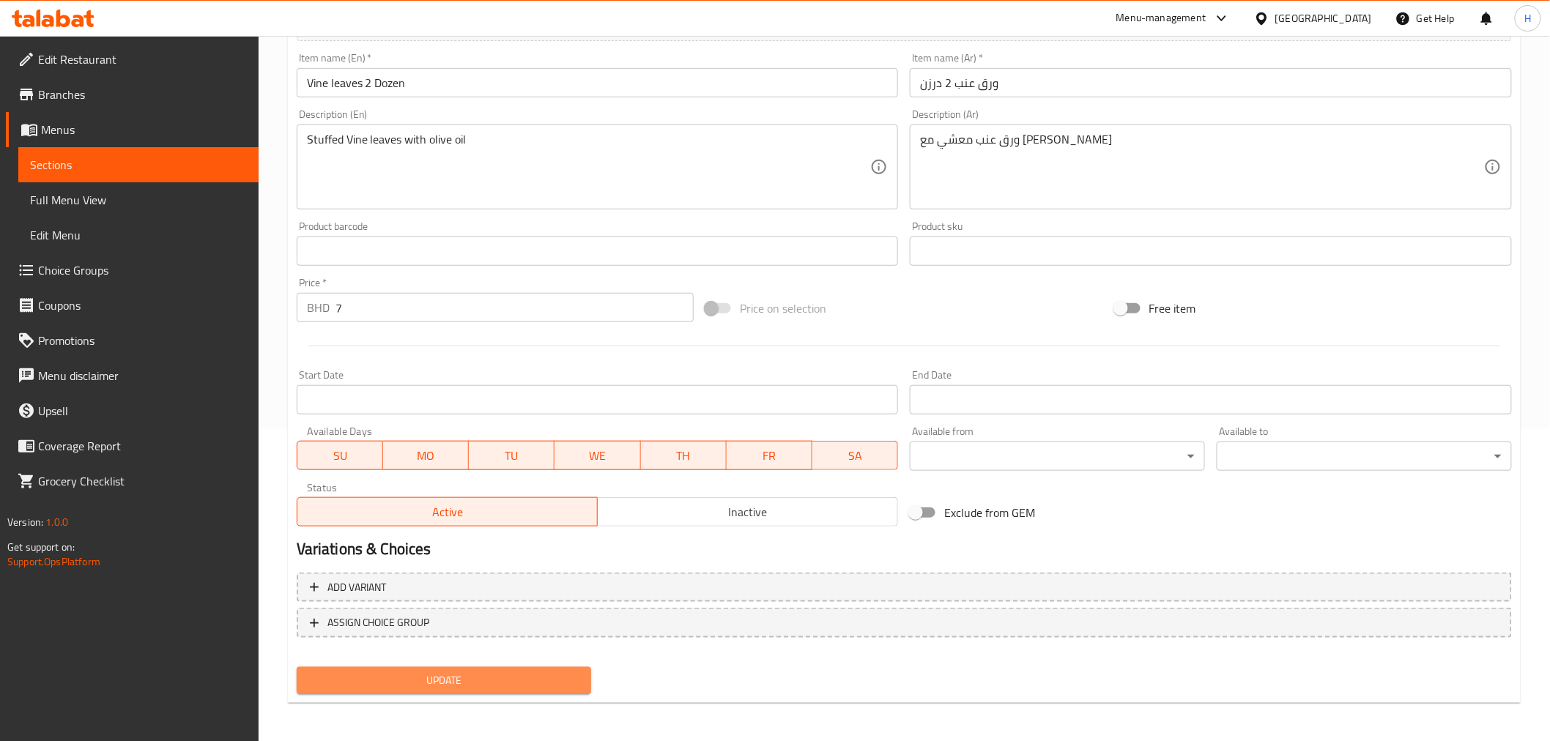
click at [340, 667] on button "Update" at bounding box center [444, 680] width 295 height 27
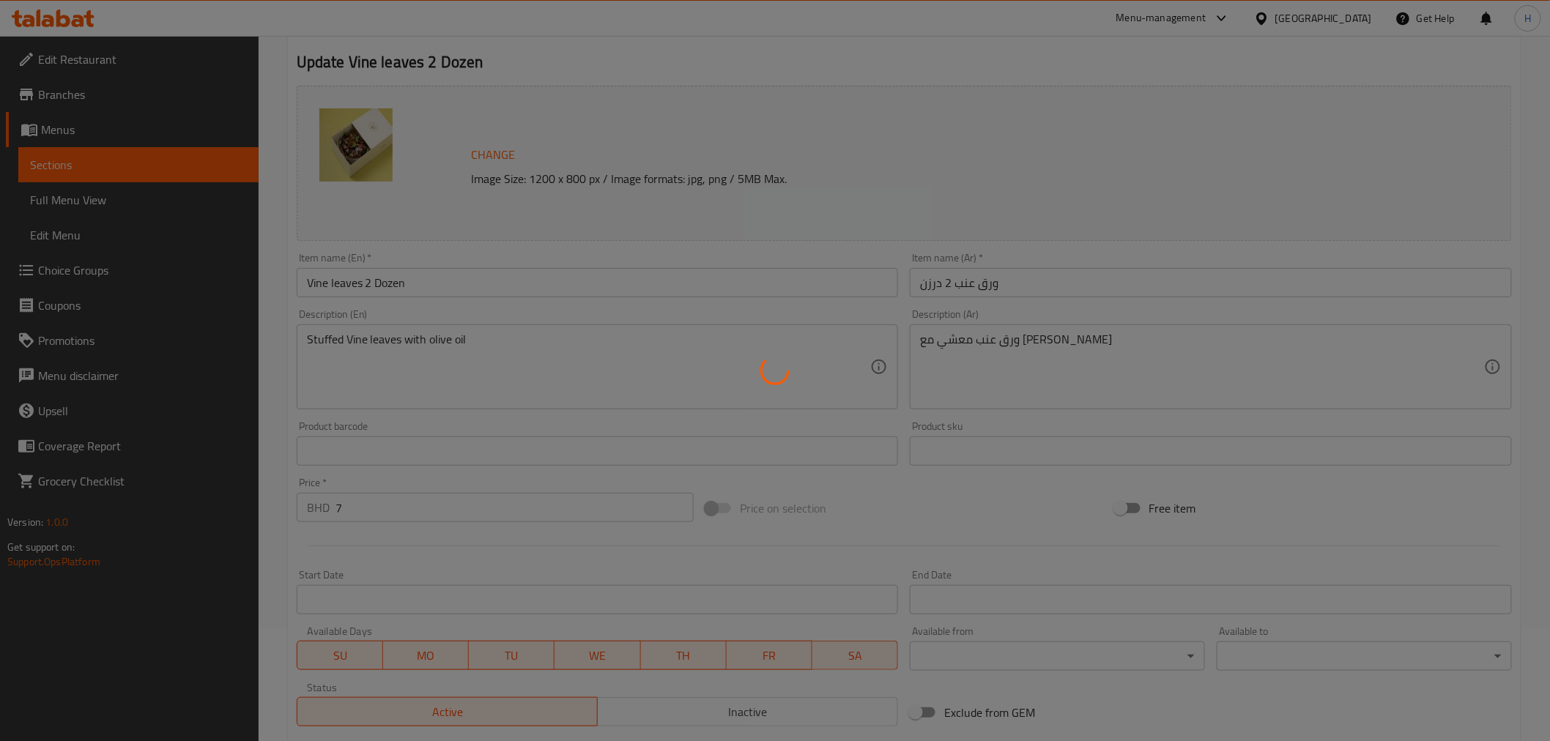
scroll to position [0, 0]
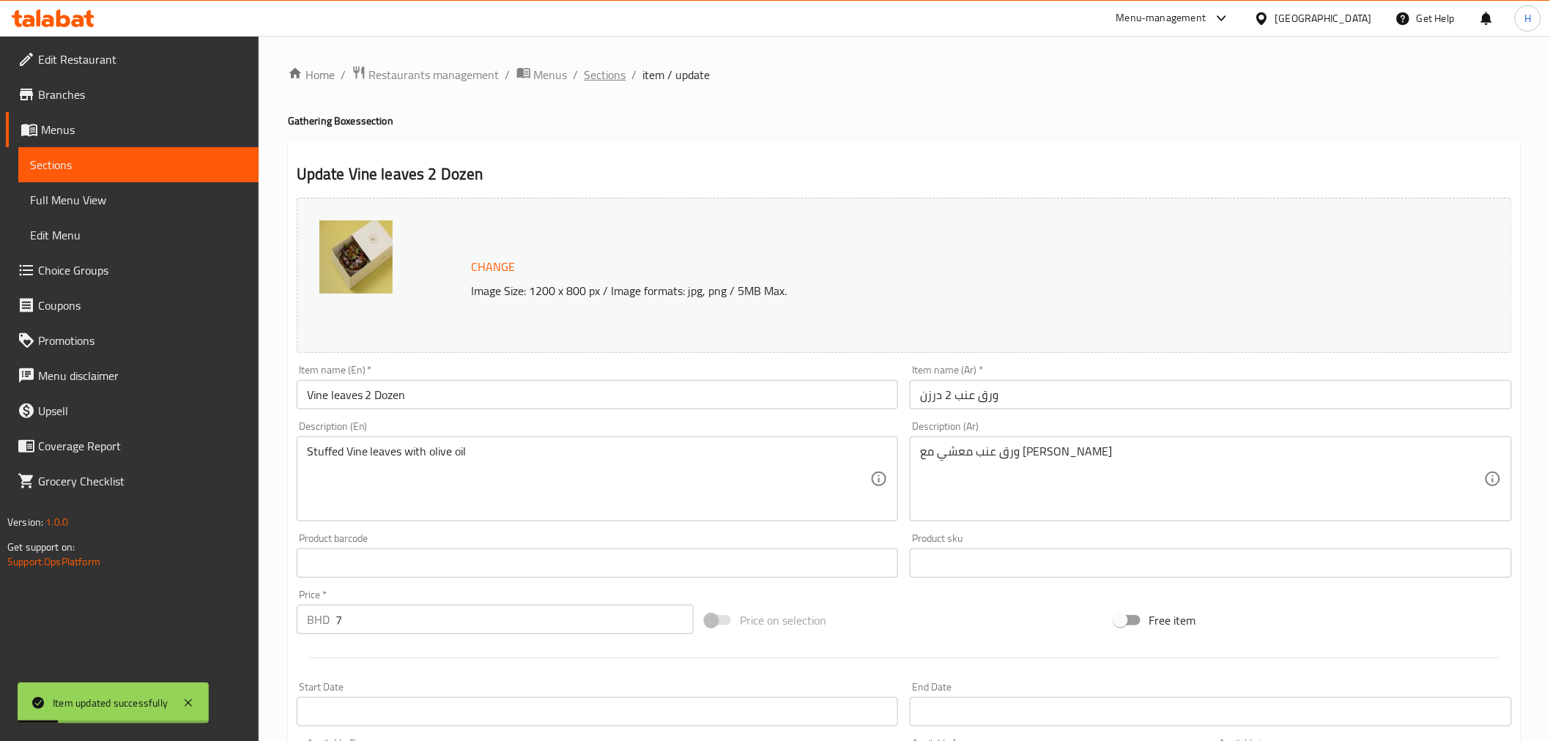
click at [602, 83] on span "Sections" at bounding box center [605, 75] width 42 height 18
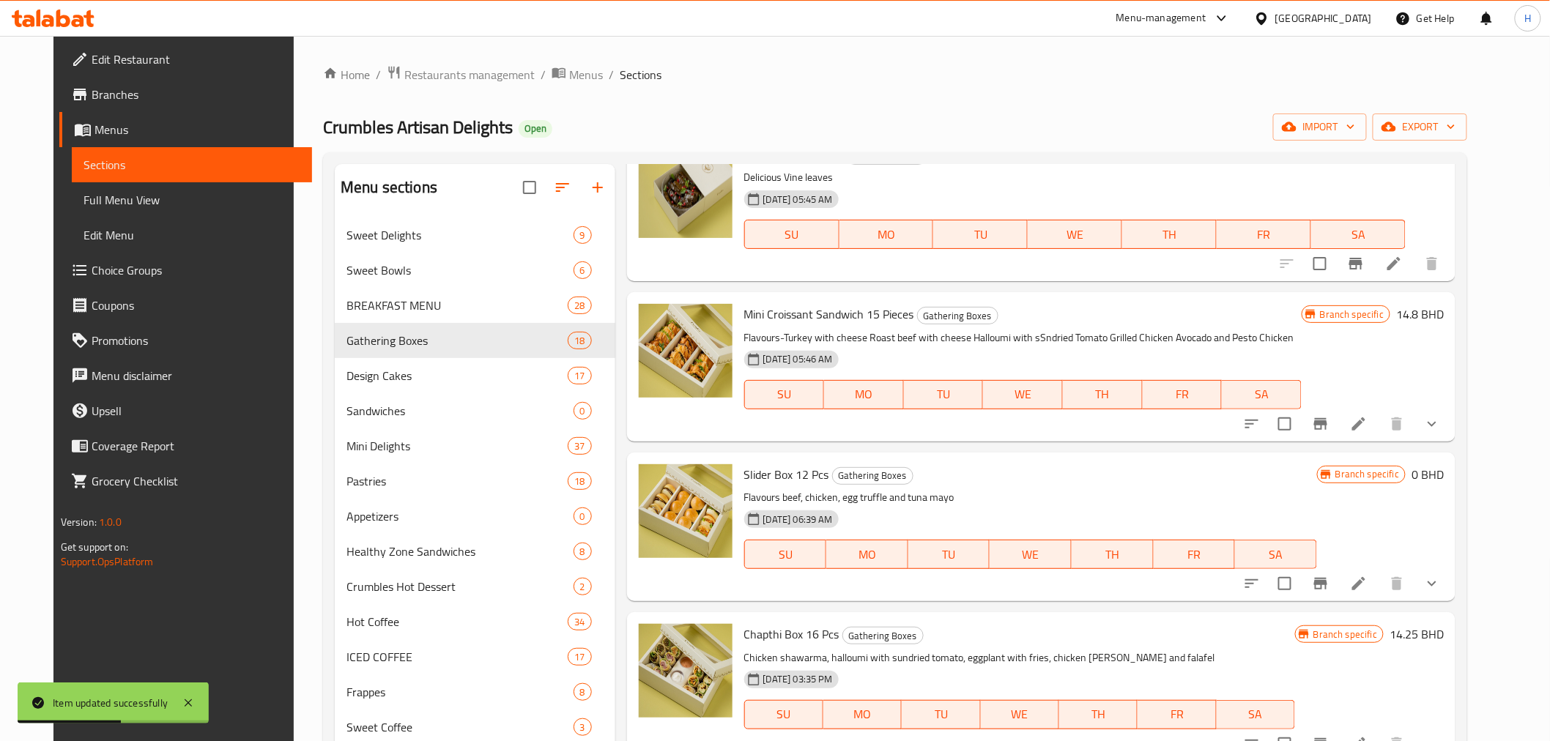
scroll to position [976, 0]
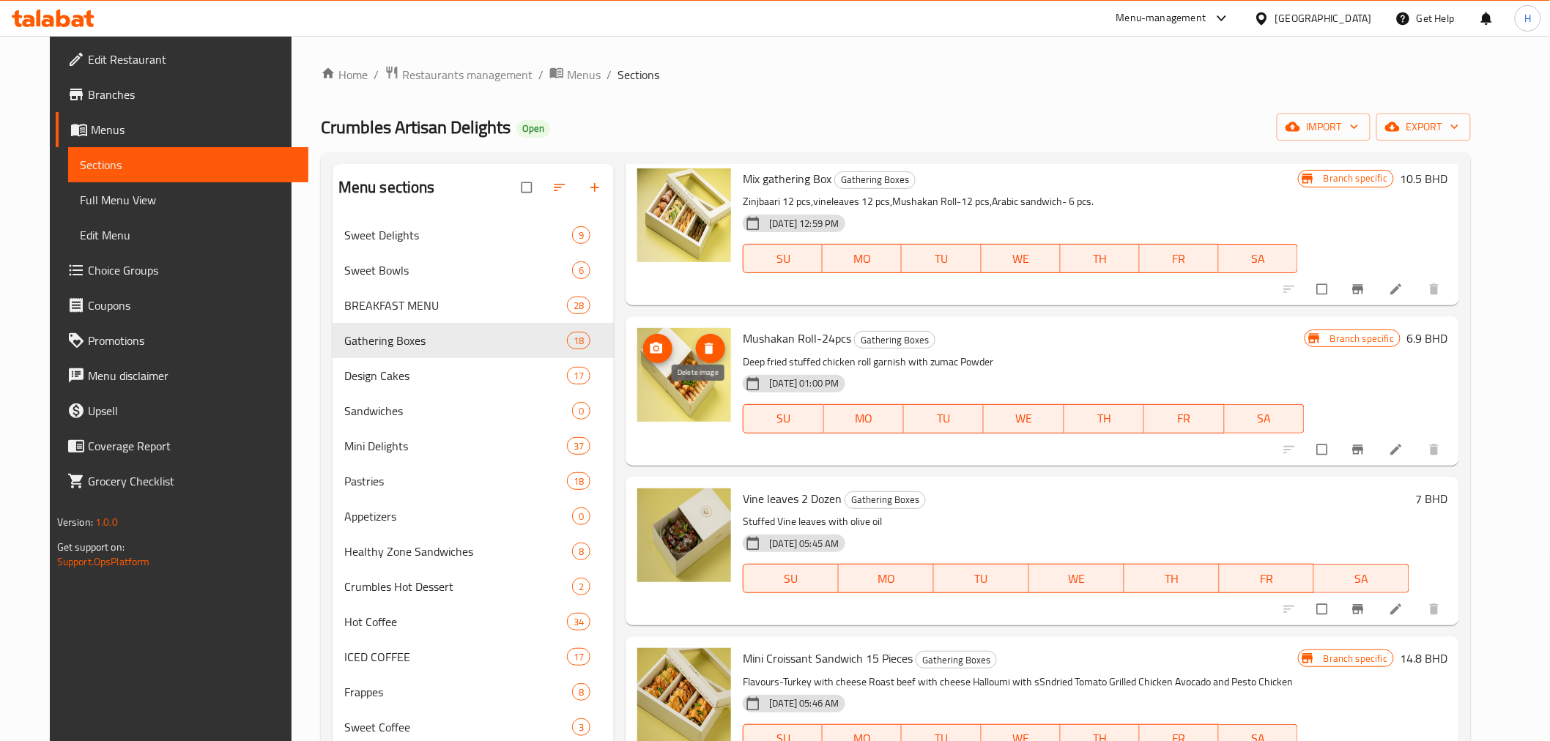
scroll to position [1057, 0]
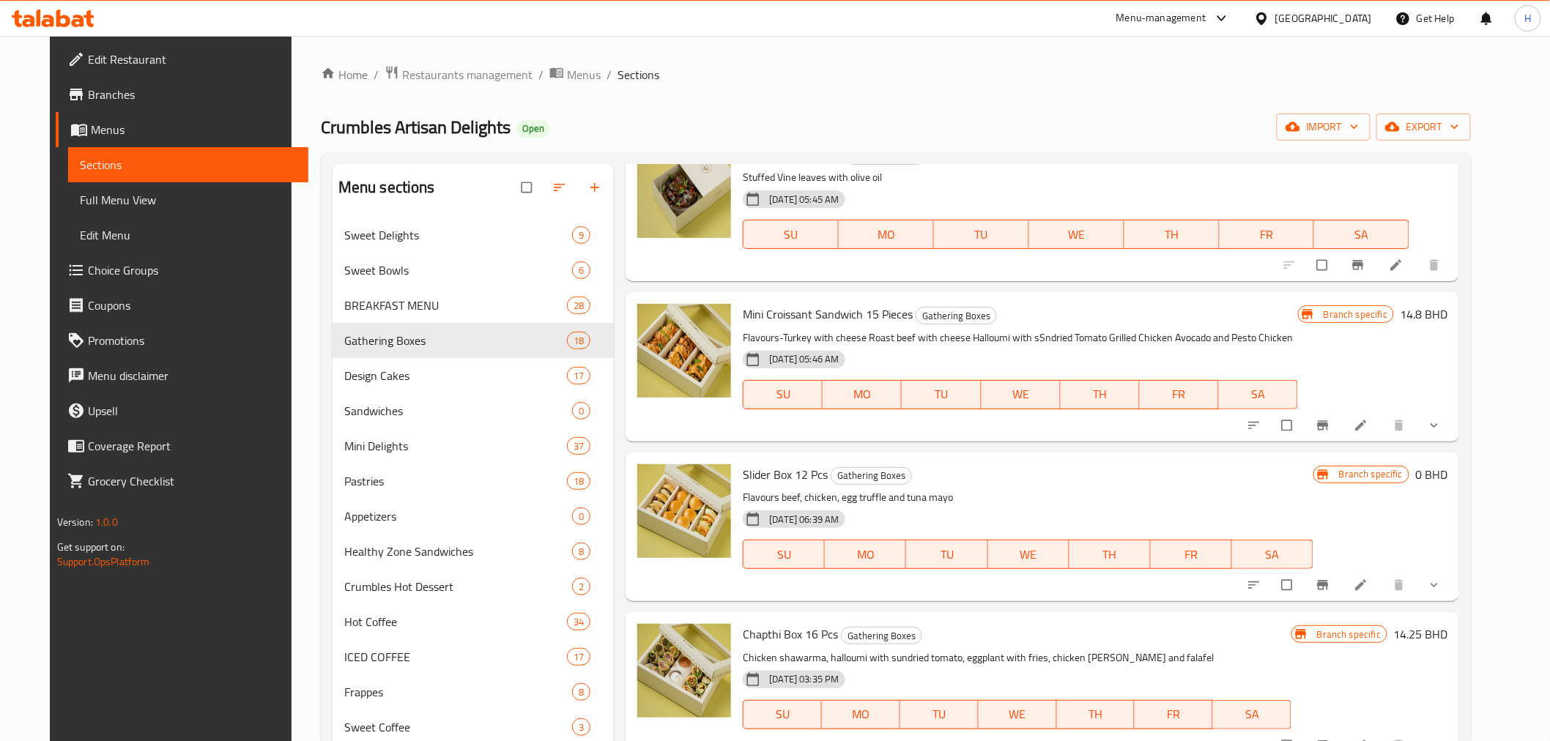
click at [1403, 264] on icon at bounding box center [1395, 265] width 15 height 15
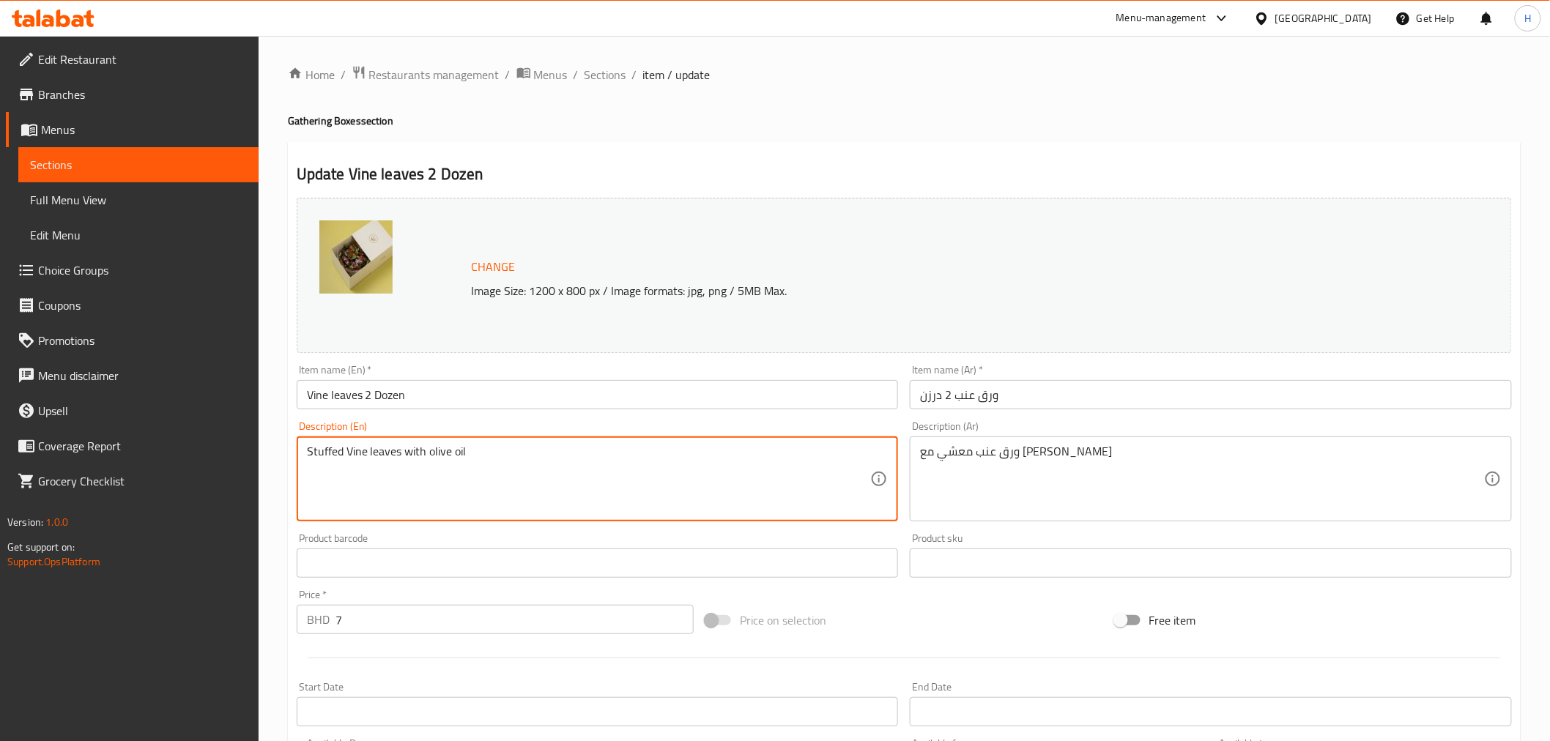
click at [350, 456] on textarea "Stuffed Vine leaves with olive oil" at bounding box center [589, 480] width 564 height 70
paste textarea "grape leaves stuffed with a flavorful mix of rice, herbs, and spices, then gent…"
type textarea "grape leaves stuffed with a flavorful mix of rice, herbs, and spices, then gent…"
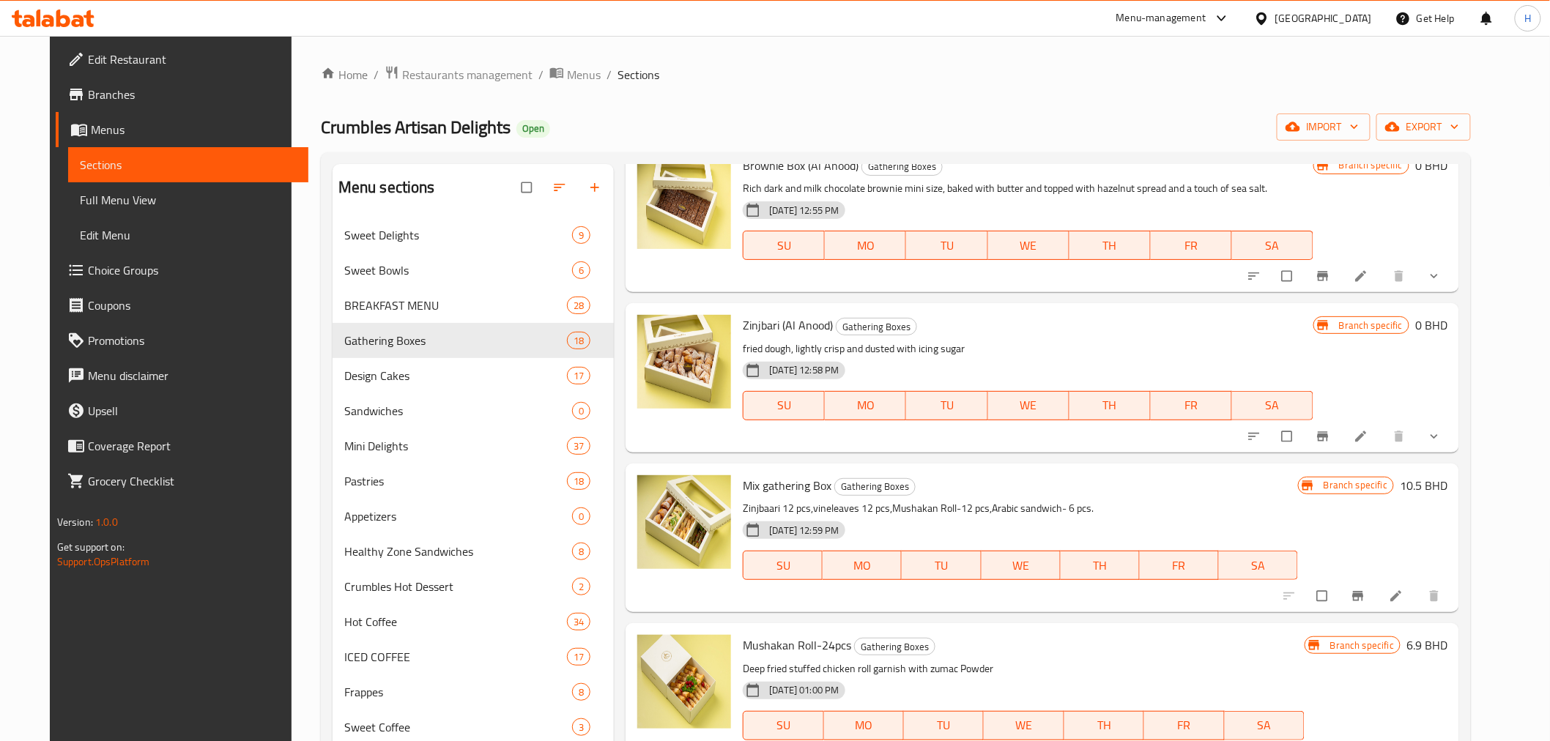
scroll to position [814, 0]
